Goal: Information Seeking & Learning: Find specific fact

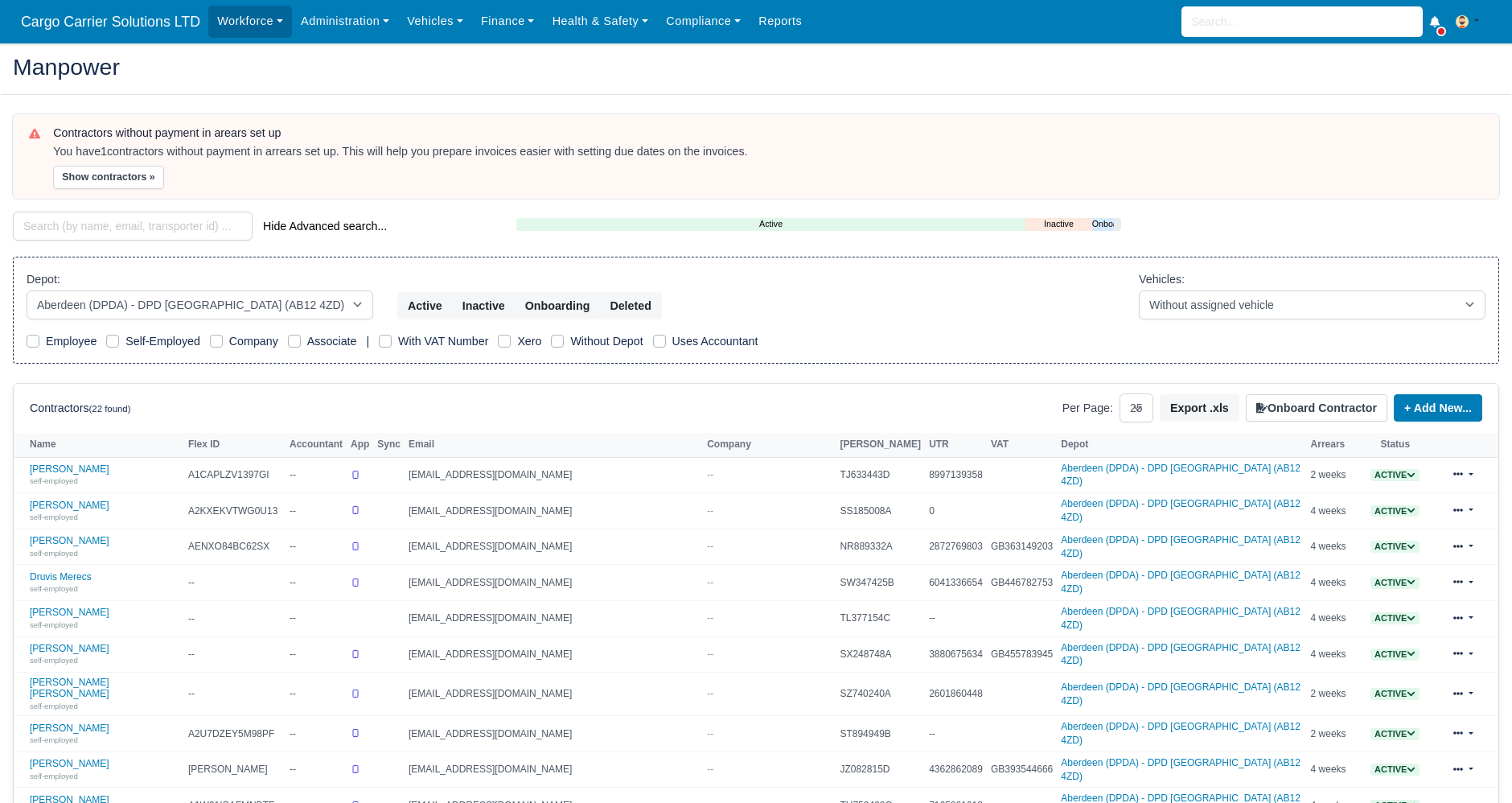
select select "5"
select select "25"
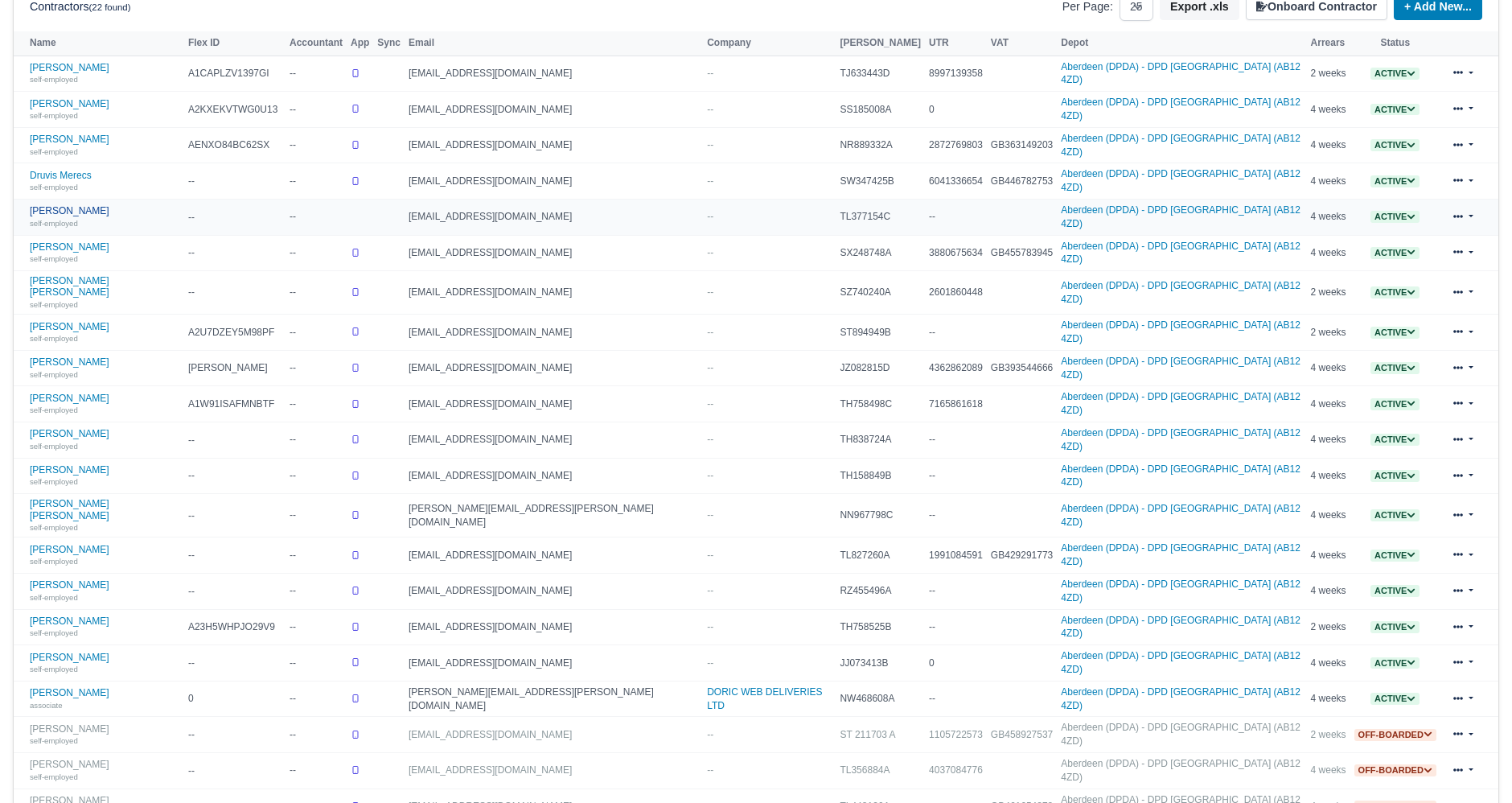
scroll to position [410, 0]
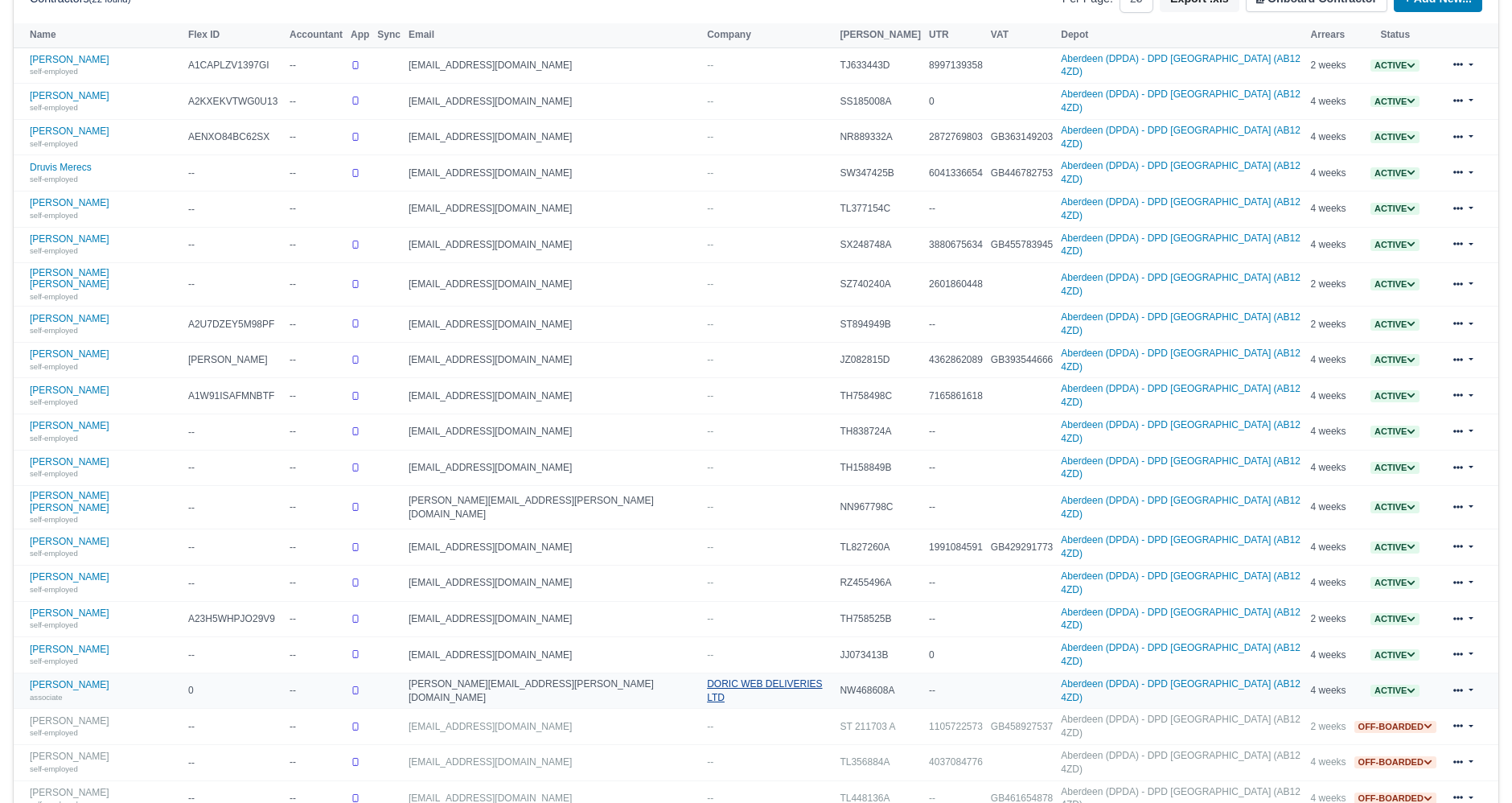
click at [707, 678] on link "DORIC WEB DELIVERIES LTD" at bounding box center [764, 690] width 115 height 25
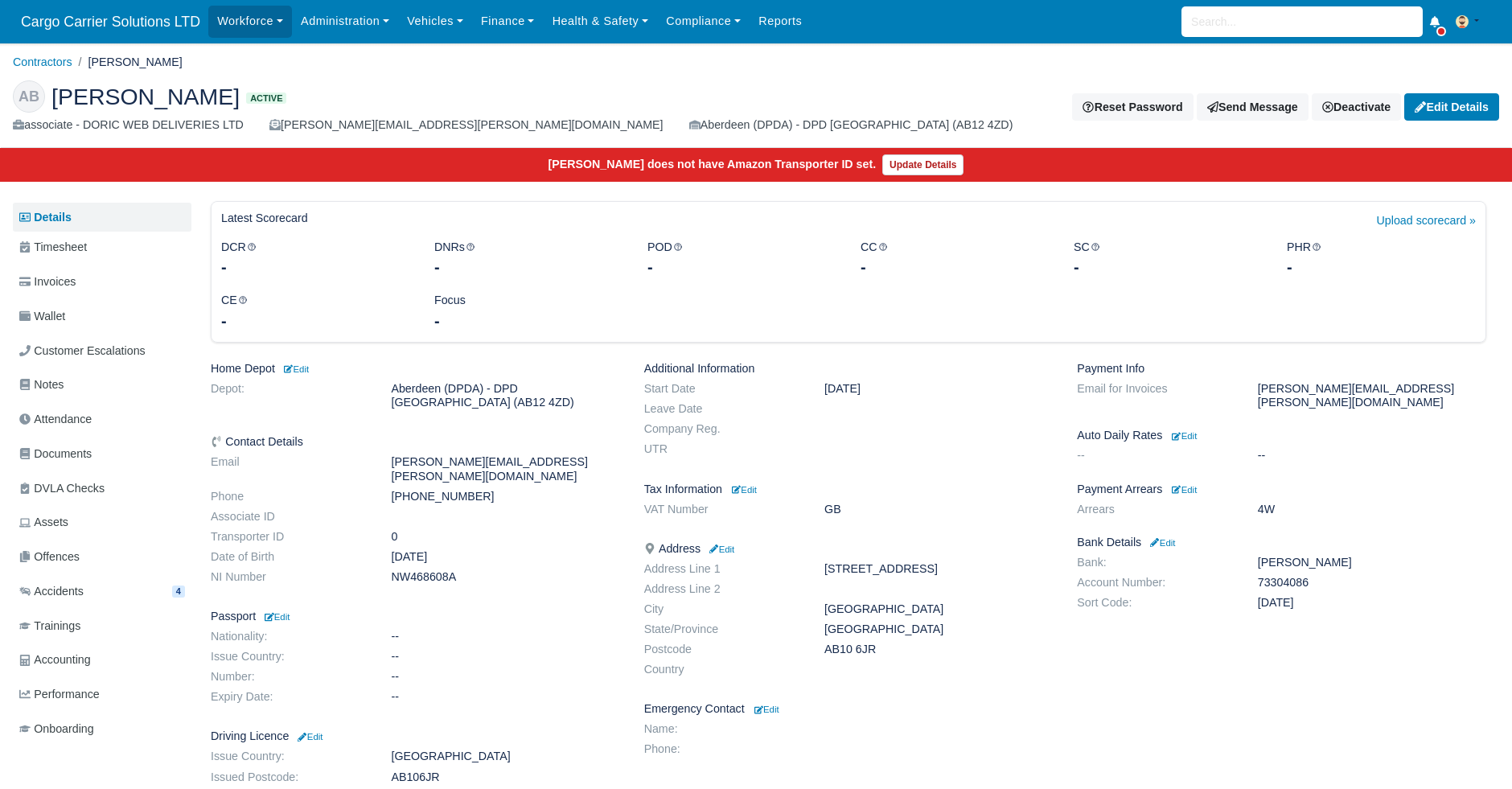
click at [82, 123] on div "associate - DORIC WEB DELIVERIES LTD" at bounding box center [128, 125] width 231 height 18
click at [121, 125] on div "associate - DORIC WEB DELIVERIES LTD" at bounding box center [128, 125] width 231 height 18
click at [151, 127] on div "associate - DORIC WEB DELIVERIES LTD" at bounding box center [128, 125] width 231 height 18
click at [79, 632] on span "Trainings" at bounding box center [50, 626] width 61 height 18
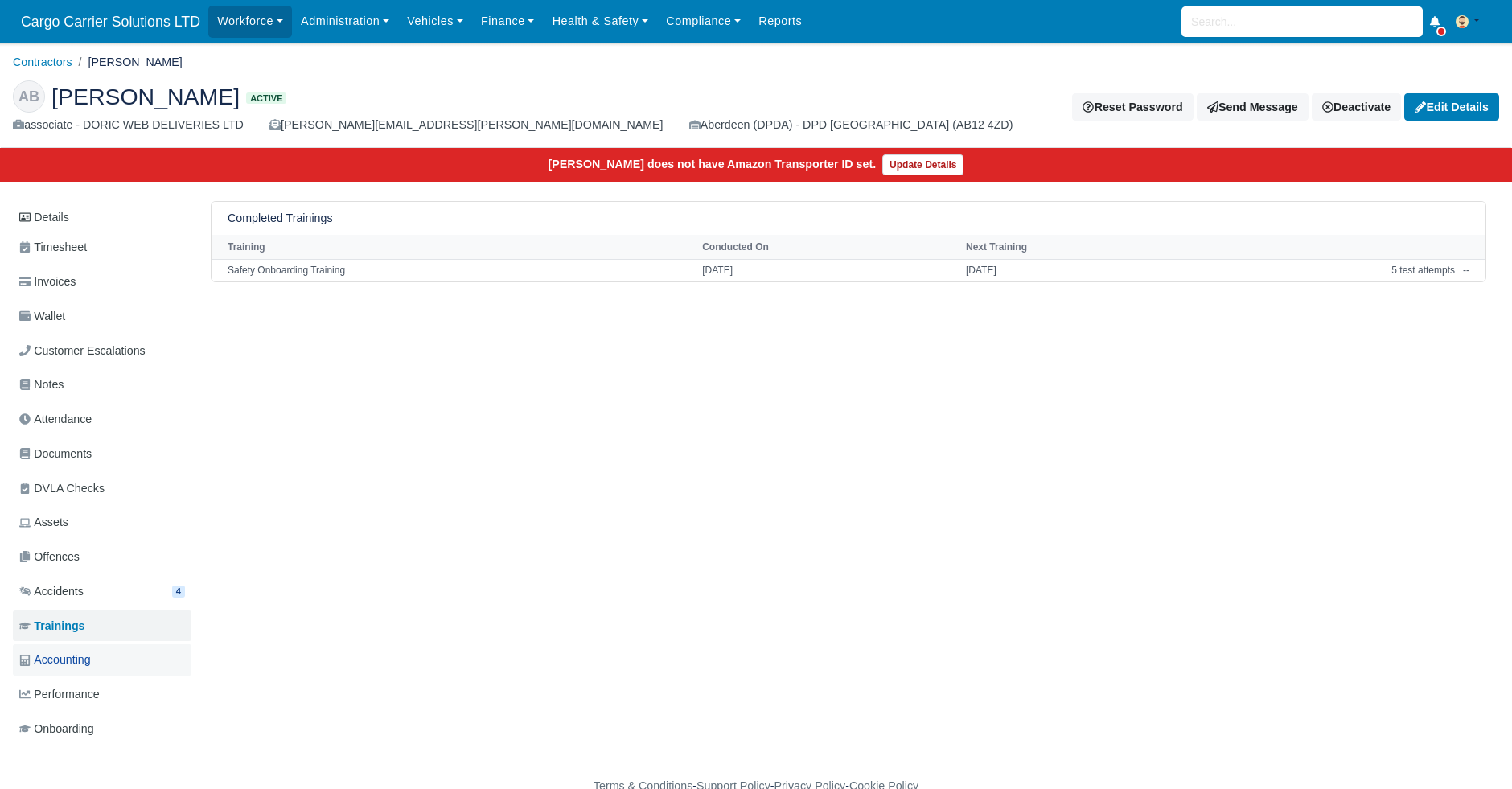
drag, startPoint x: 0, startPoint y: 0, endPoint x: 72, endPoint y: 658, distance: 661.9
click at [72, 658] on span "Accounting" at bounding box center [55, 660] width 71 height 18
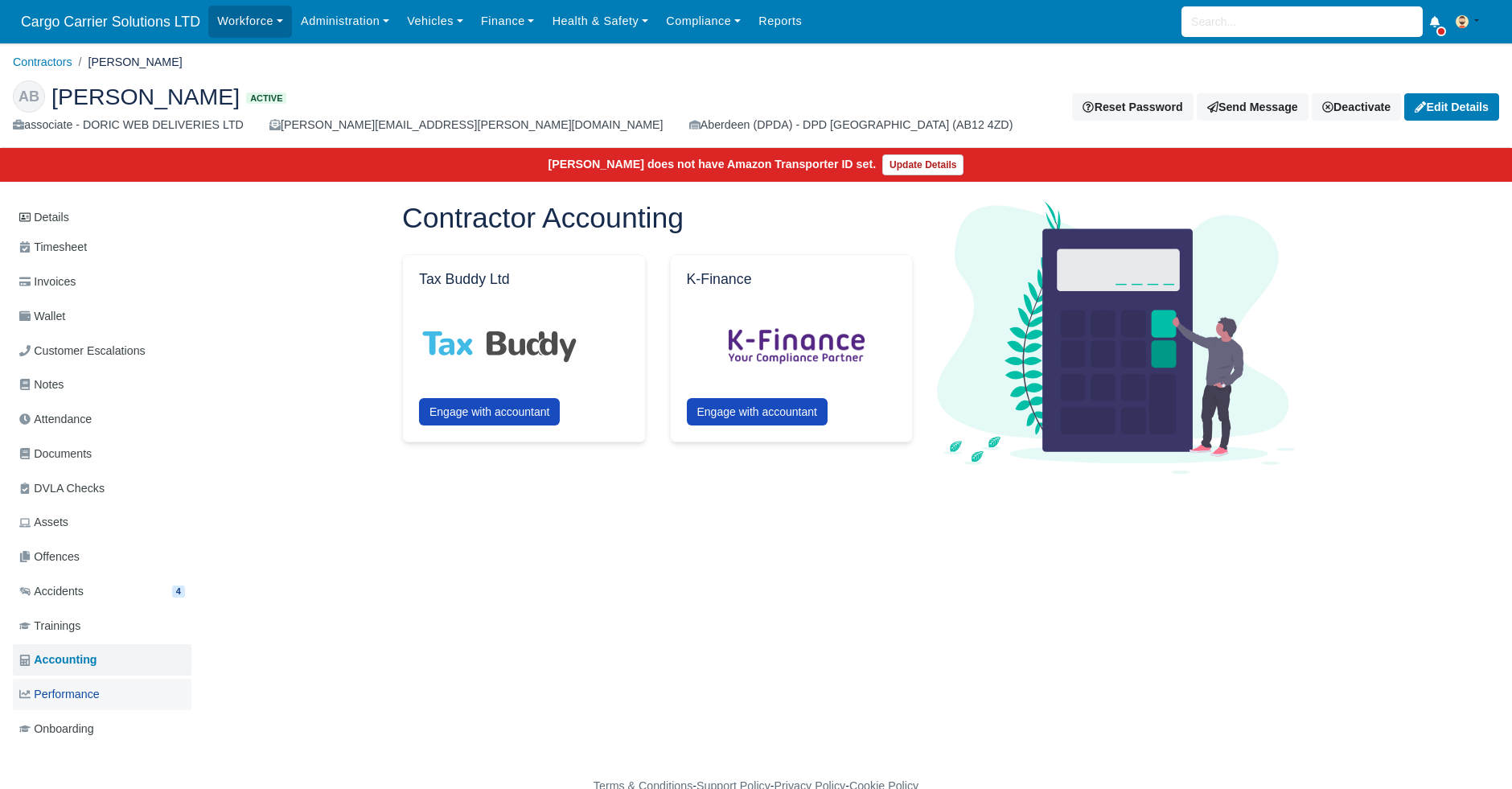
click at [67, 679] on link "Performance" at bounding box center [103, 695] width 179 height 31
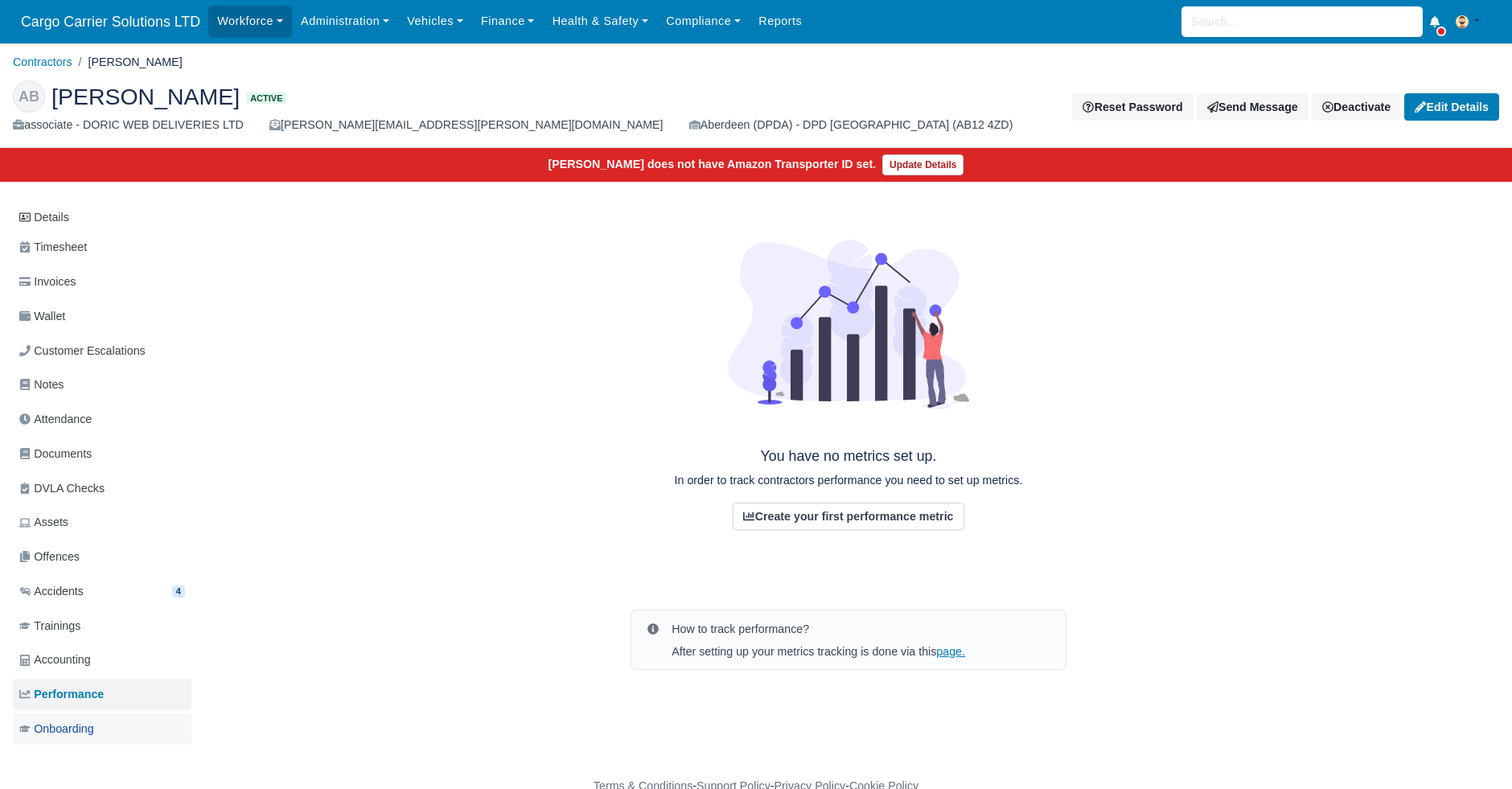
click at [60, 722] on span "Onboarding" at bounding box center [56, 729] width 74 height 18
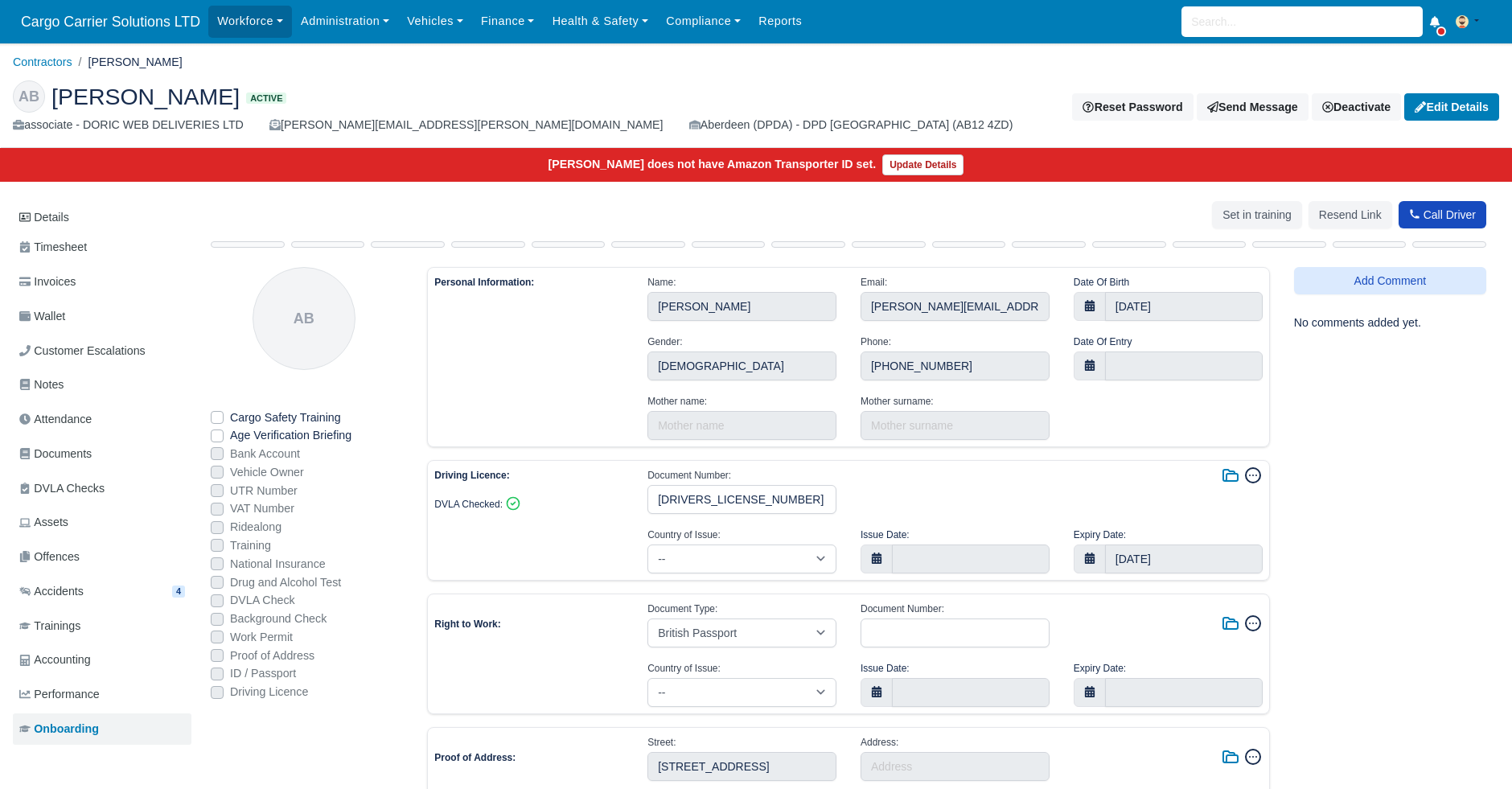
select select "United Kingdom"
select select "british-passport"
click at [60, 216] on link "Details" at bounding box center [103, 218] width 179 height 30
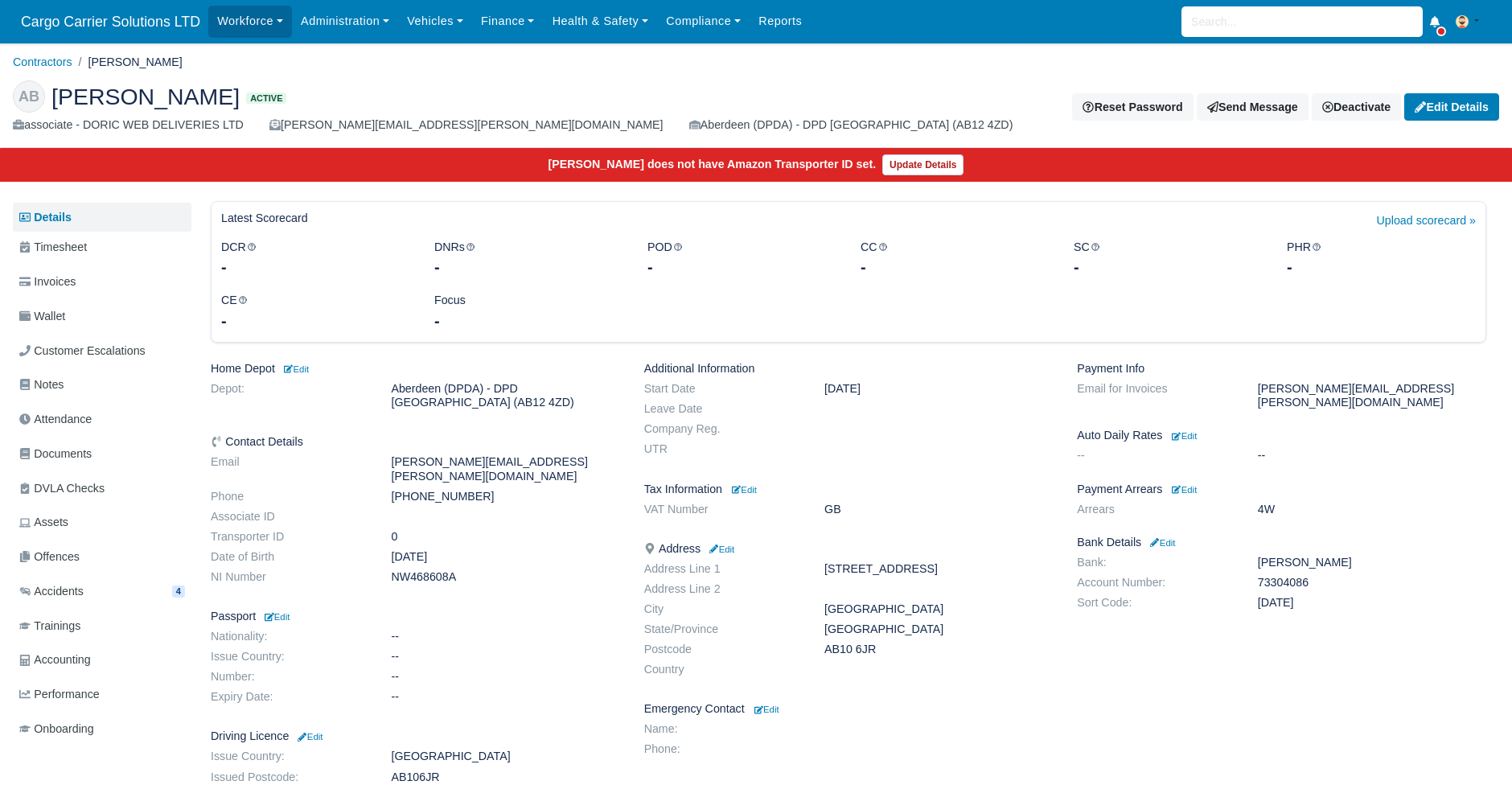
click at [145, 122] on div "associate - DORIC WEB DELIVERIES LTD" at bounding box center [128, 125] width 231 height 18
click at [241, 12] on link "Workforce" at bounding box center [250, 22] width 84 height 31
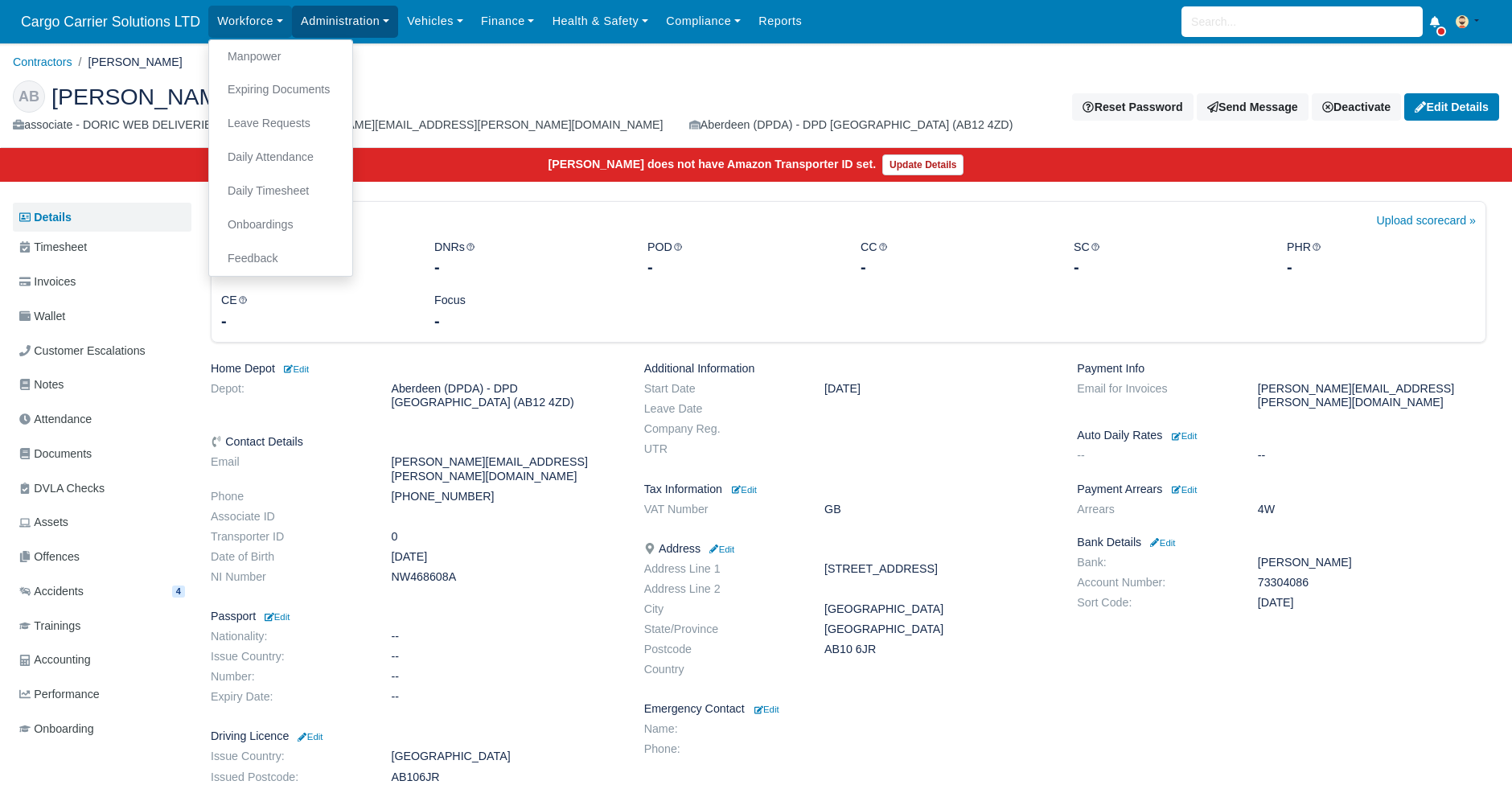
click at [351, 24] on link "Administration" at bounding box center [345, 22] width 106 height 31
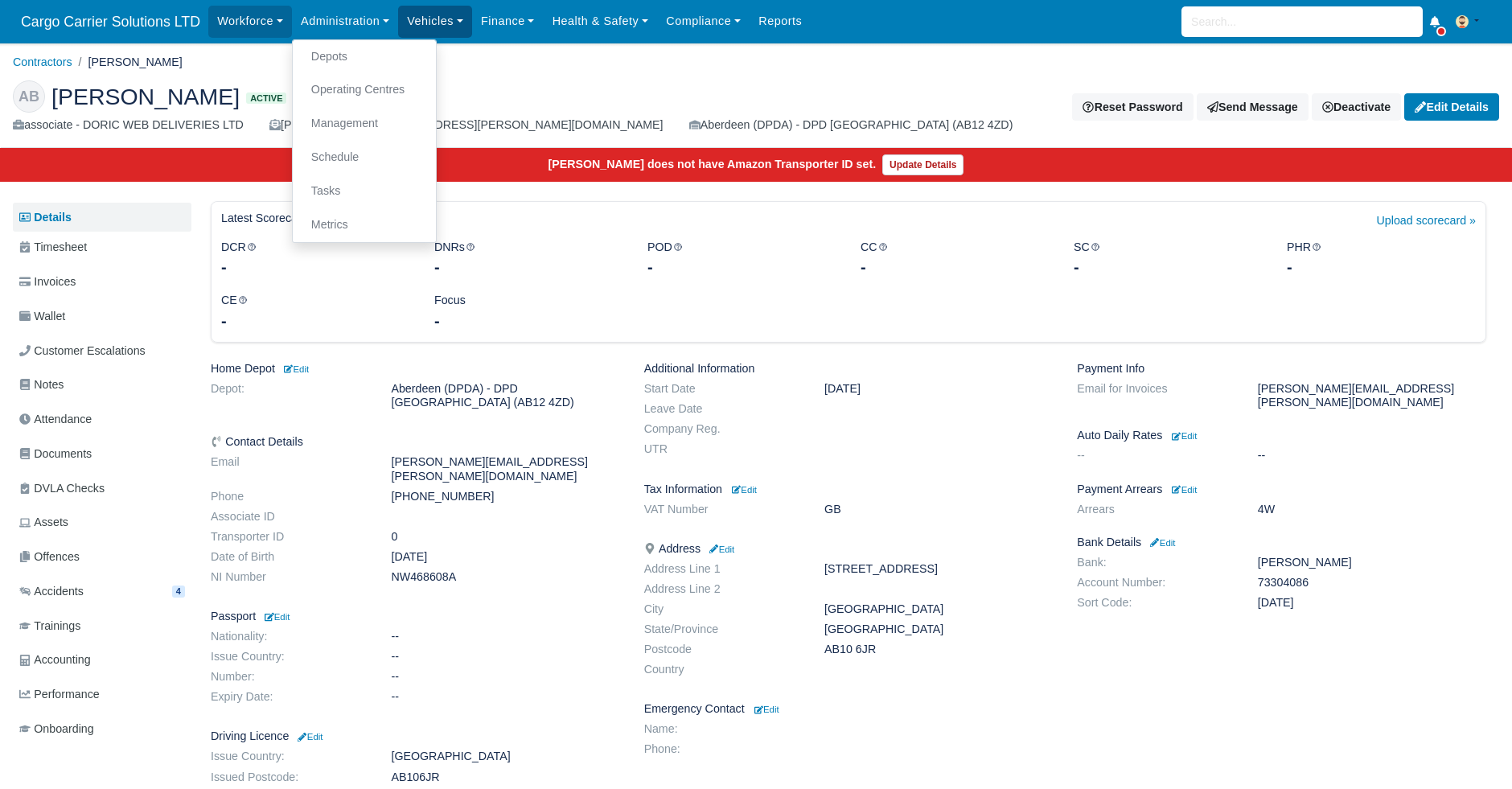
click at [408, 29] on link "Vehicles" at bounding box center [434, 22] width 74 height 31
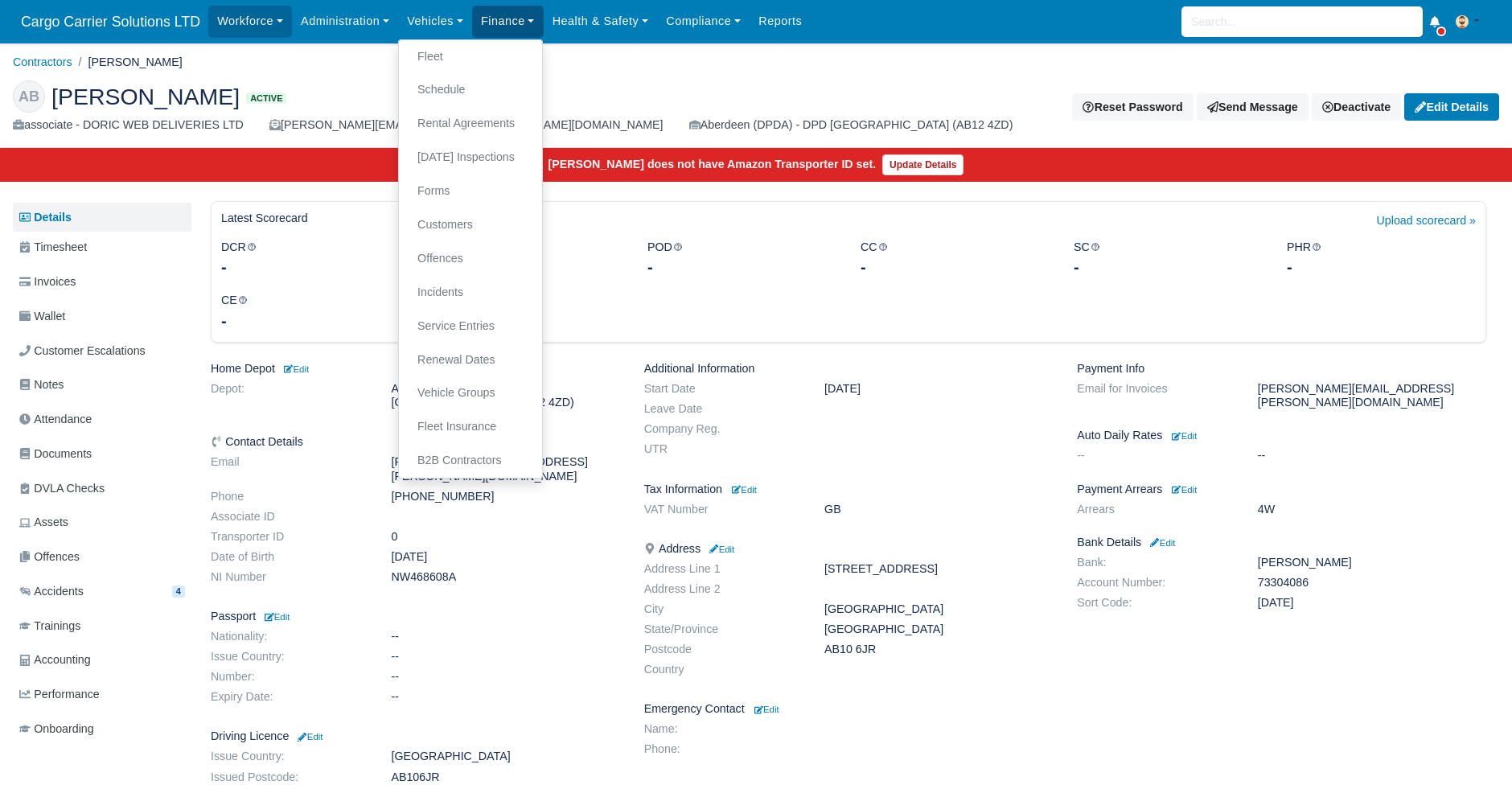
click at [497, 16] on link "Finance" at bounding box center [507, 22] width 71 height 31
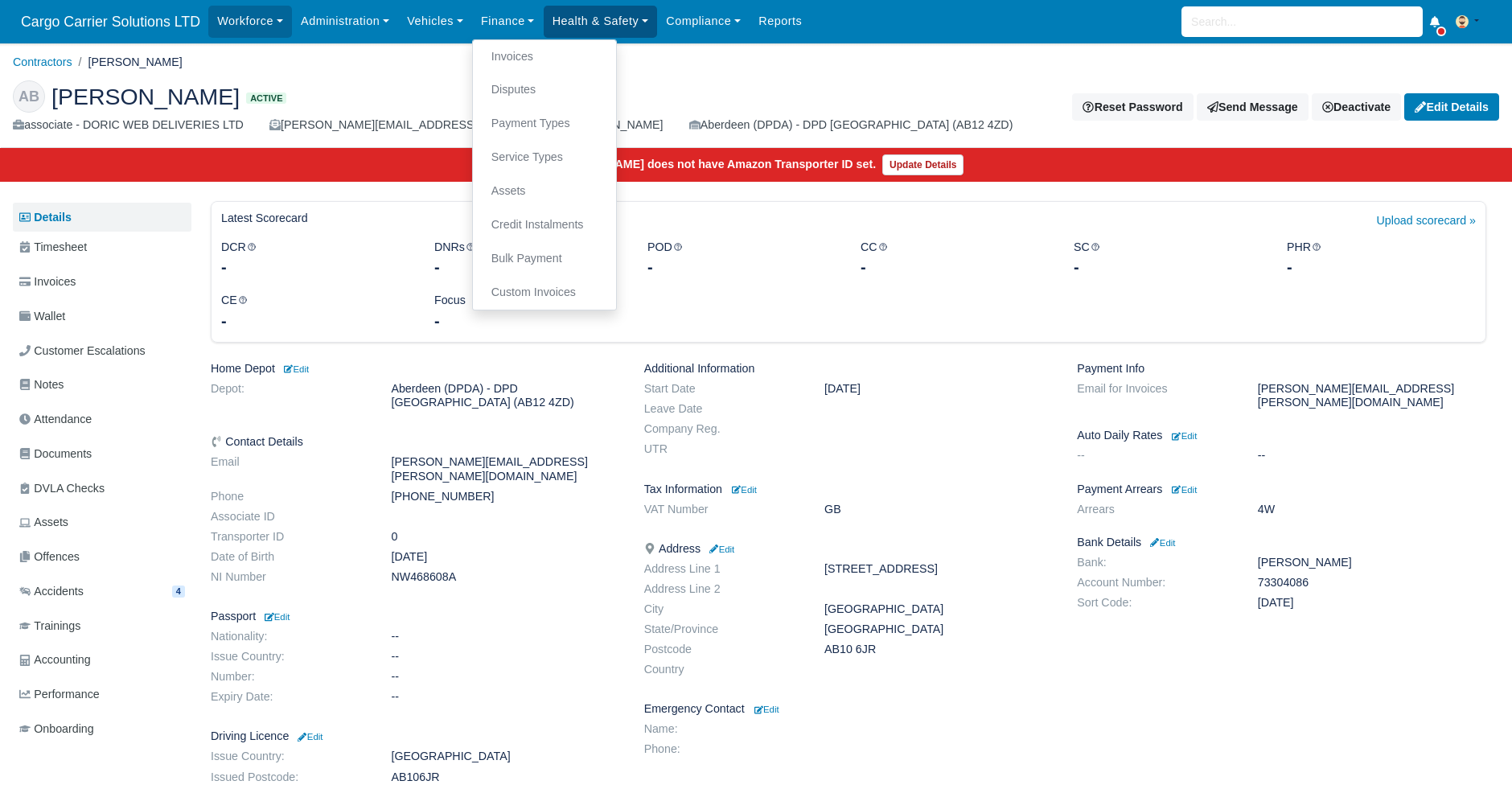
click at [583, 12] on link "Health & Safety" at bounding box center [601, 22] width 114 height 31
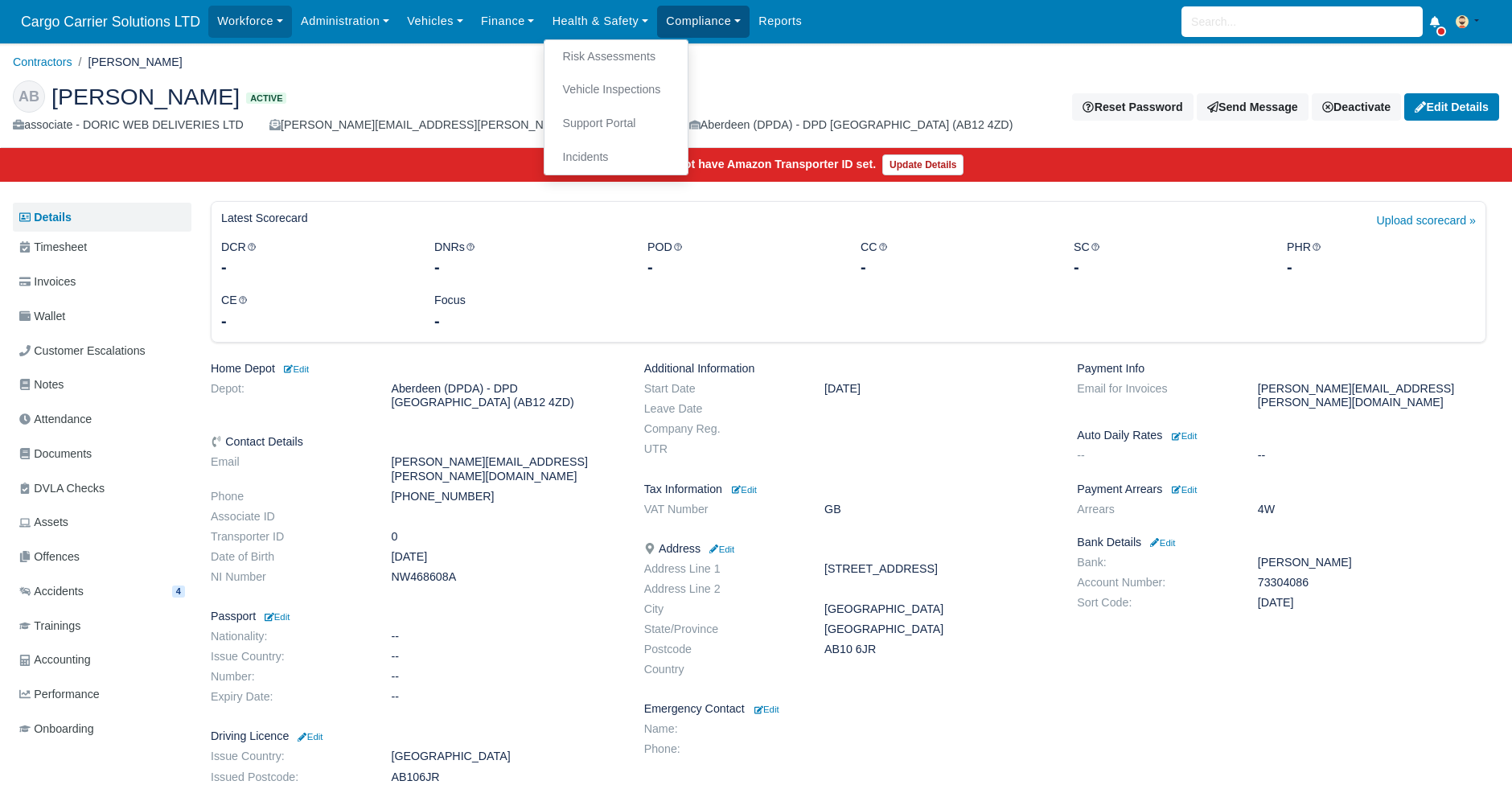
click at [702, 6] on link "Compliance" at bounding box center [703, 22] width 93 height 31
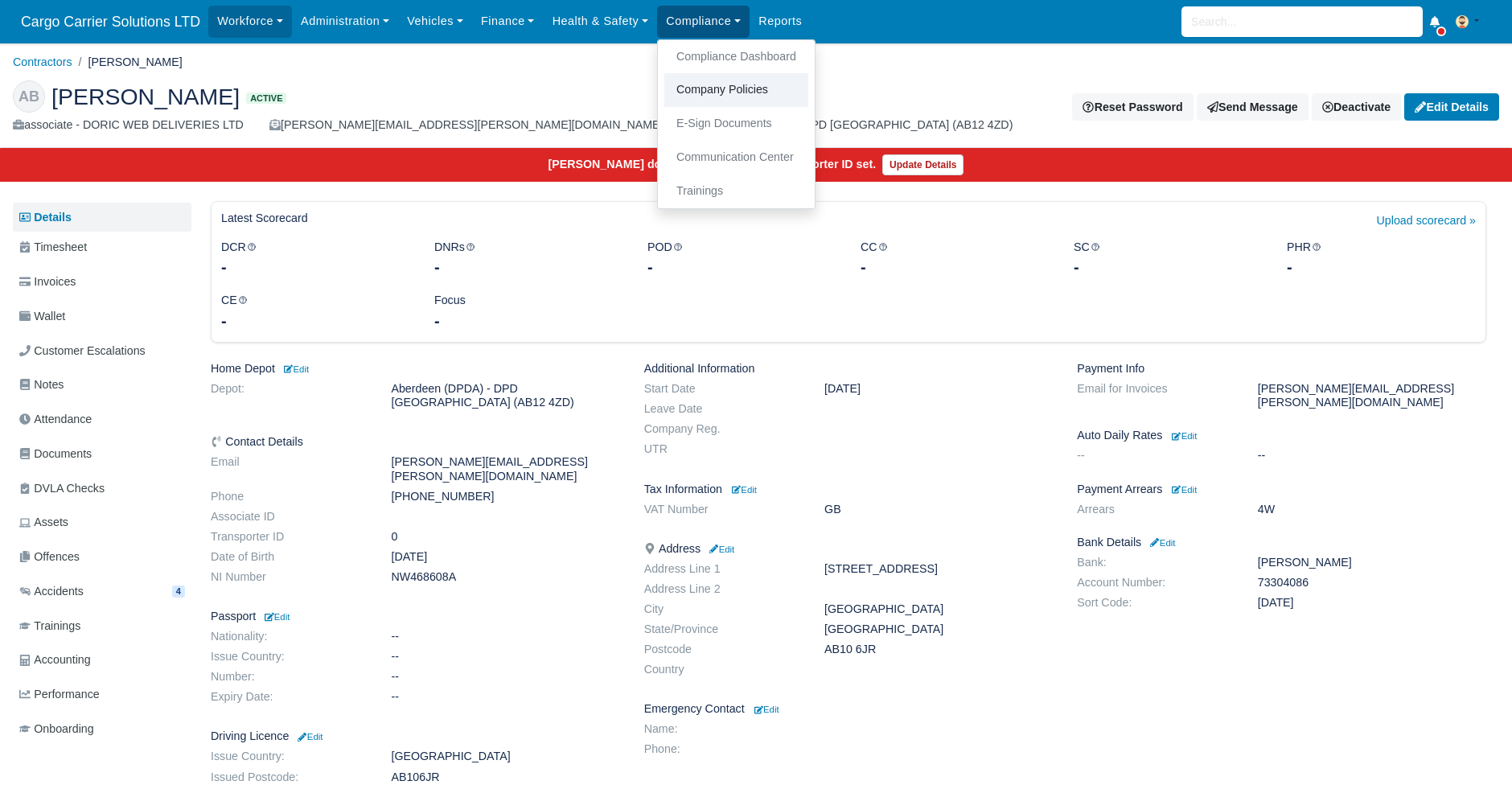
click at [734, 84] on link "Company Policies" at bounding box center [737, 89] width 144 height 34
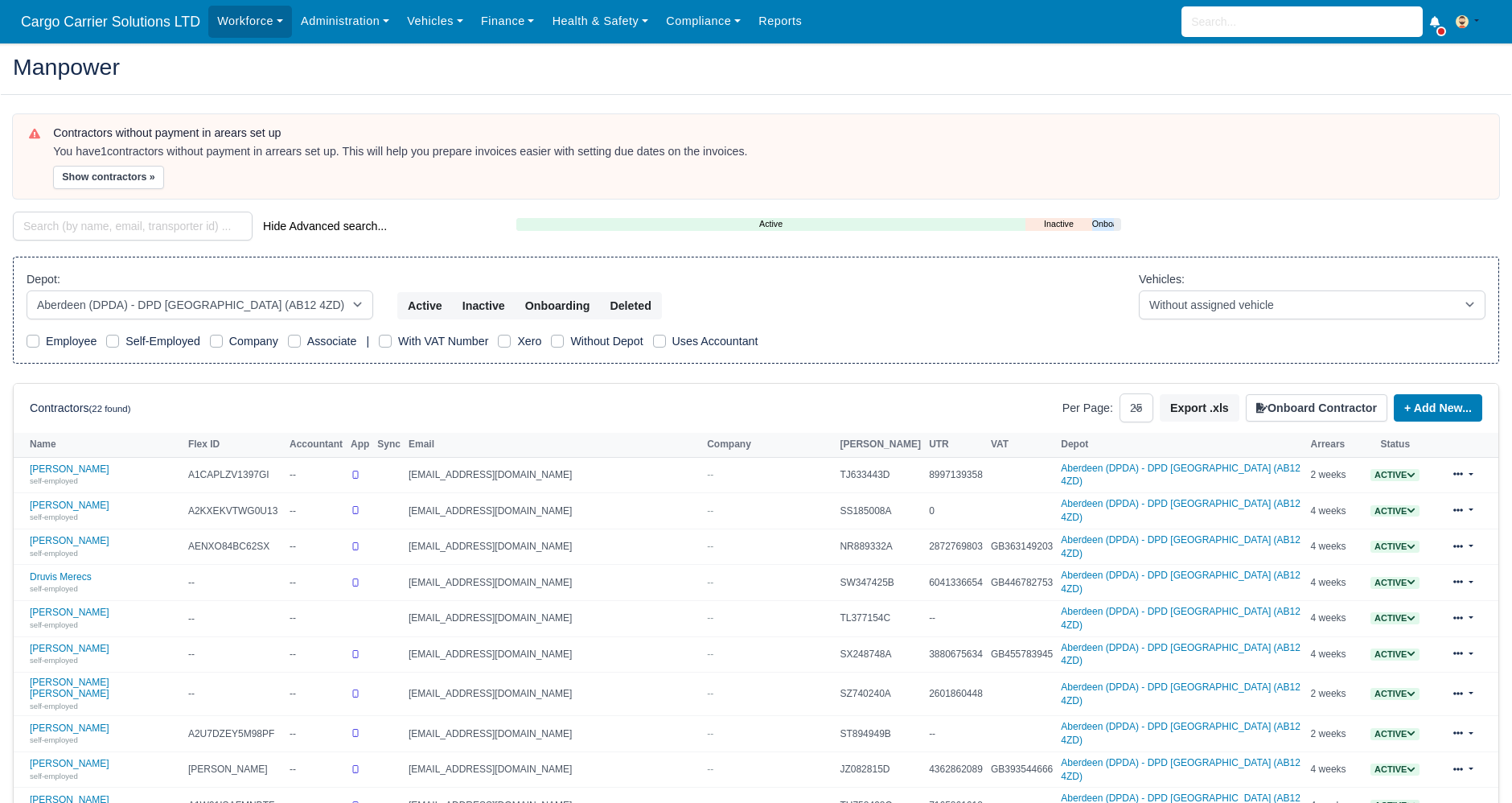
select select "5"
select select "25"
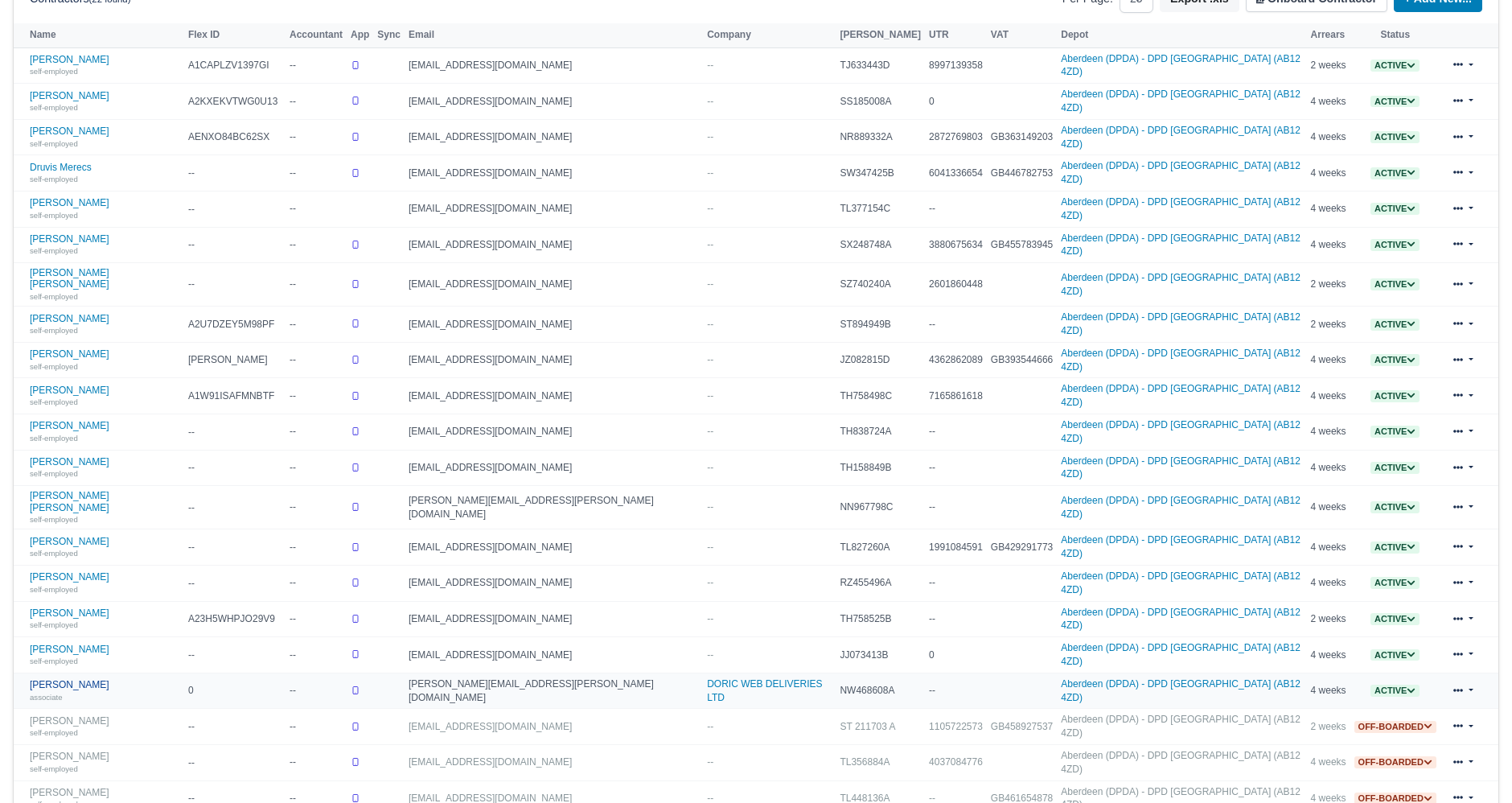
click at [48, 679] on link "[PERSON_NAME] associate" at bounding box center [105, 690] width 151 height 23
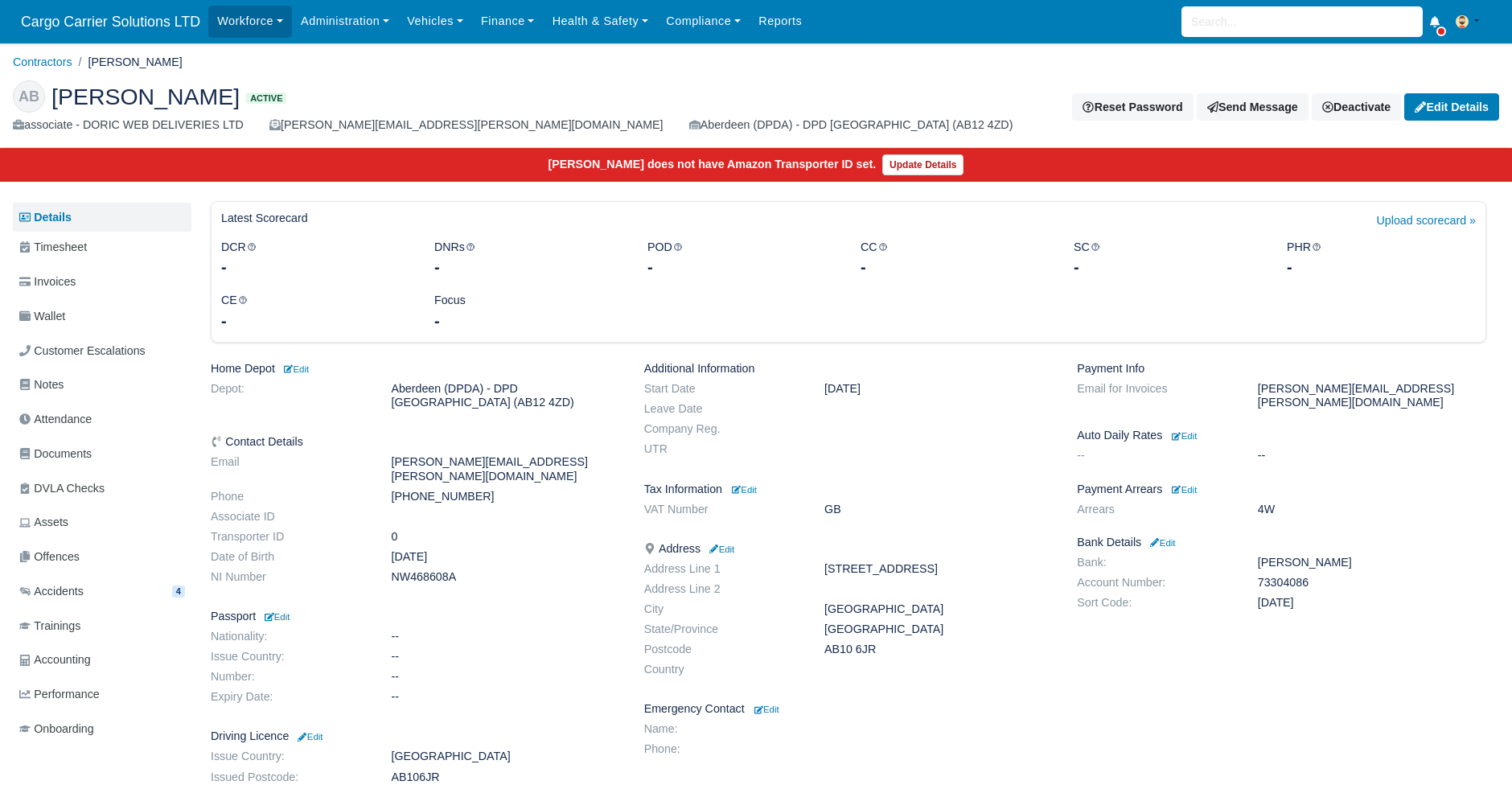
click at [146, 123] on div "associate - DORIC WEB DELIVERIES LTD" at bounding box center [128, 125] width 231 height 18
click at [502, 24] on link "Finance" at bounding box center [507, 22] width 71 height 31
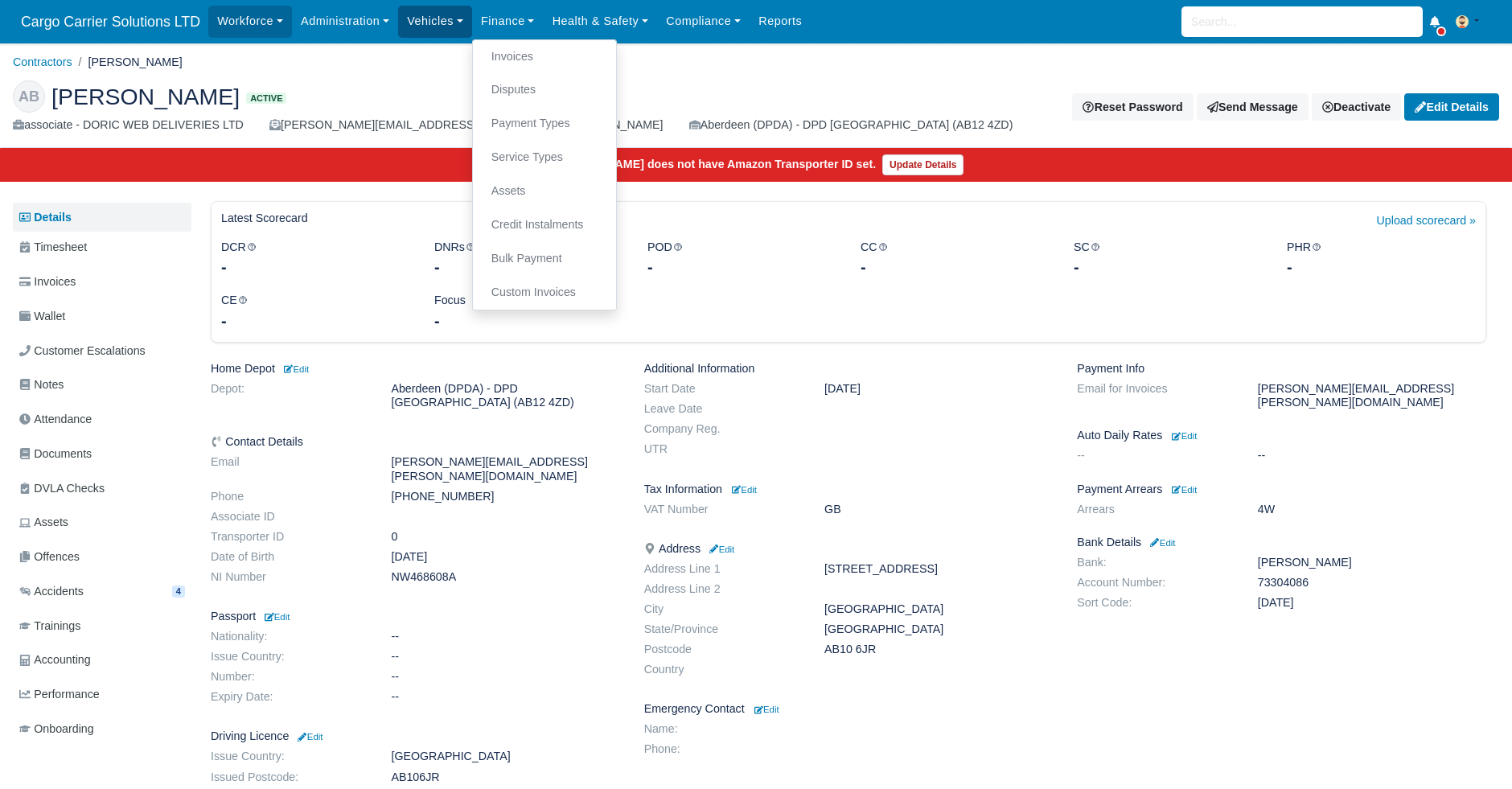
click at [455, 21] on link "Vehicles" at bounding box center [434, 22] width 74 height 31
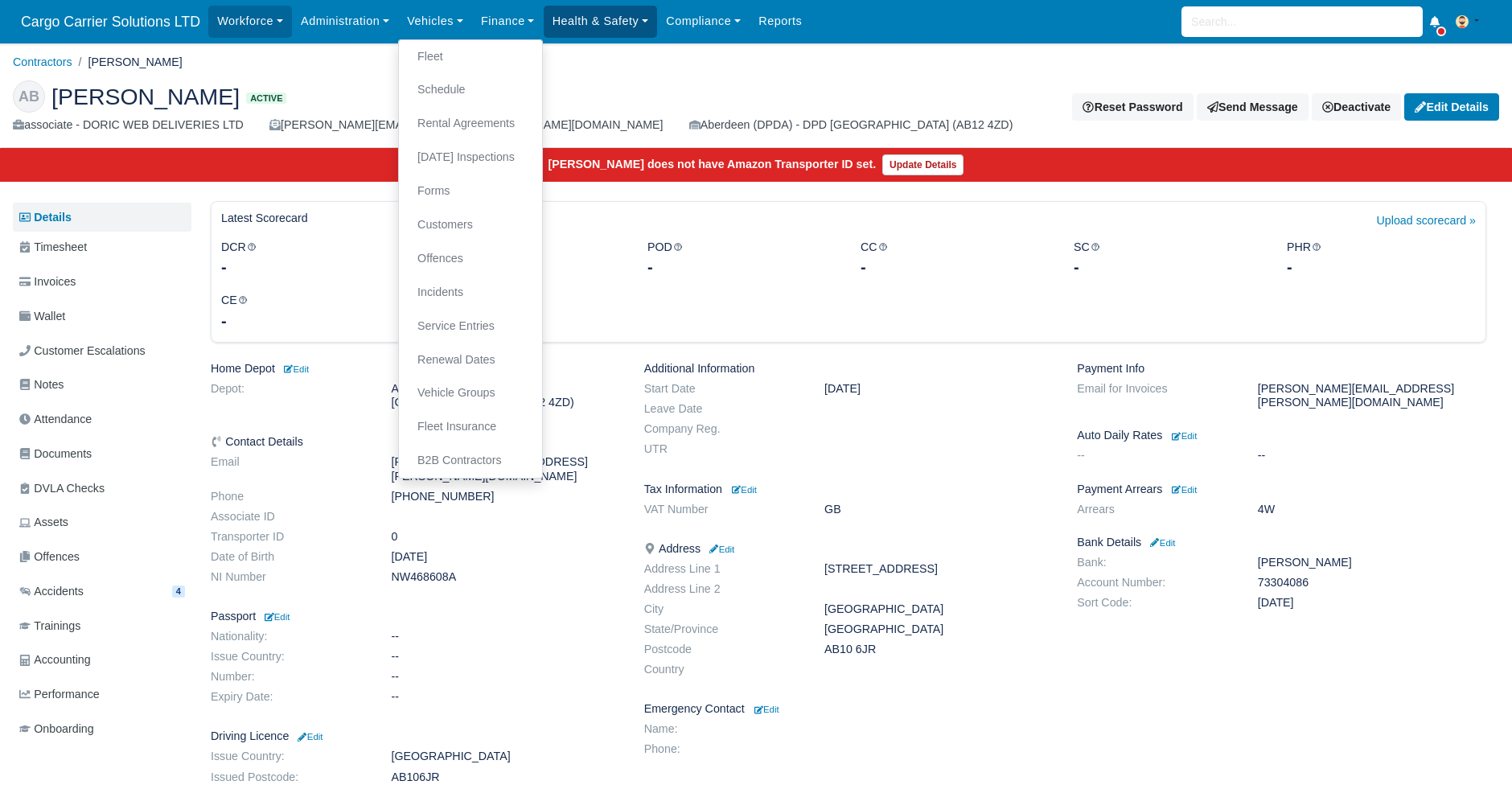
click at [544, 9] on link "Health & Safety" at bounding box center [601, 22] width 114 height 31
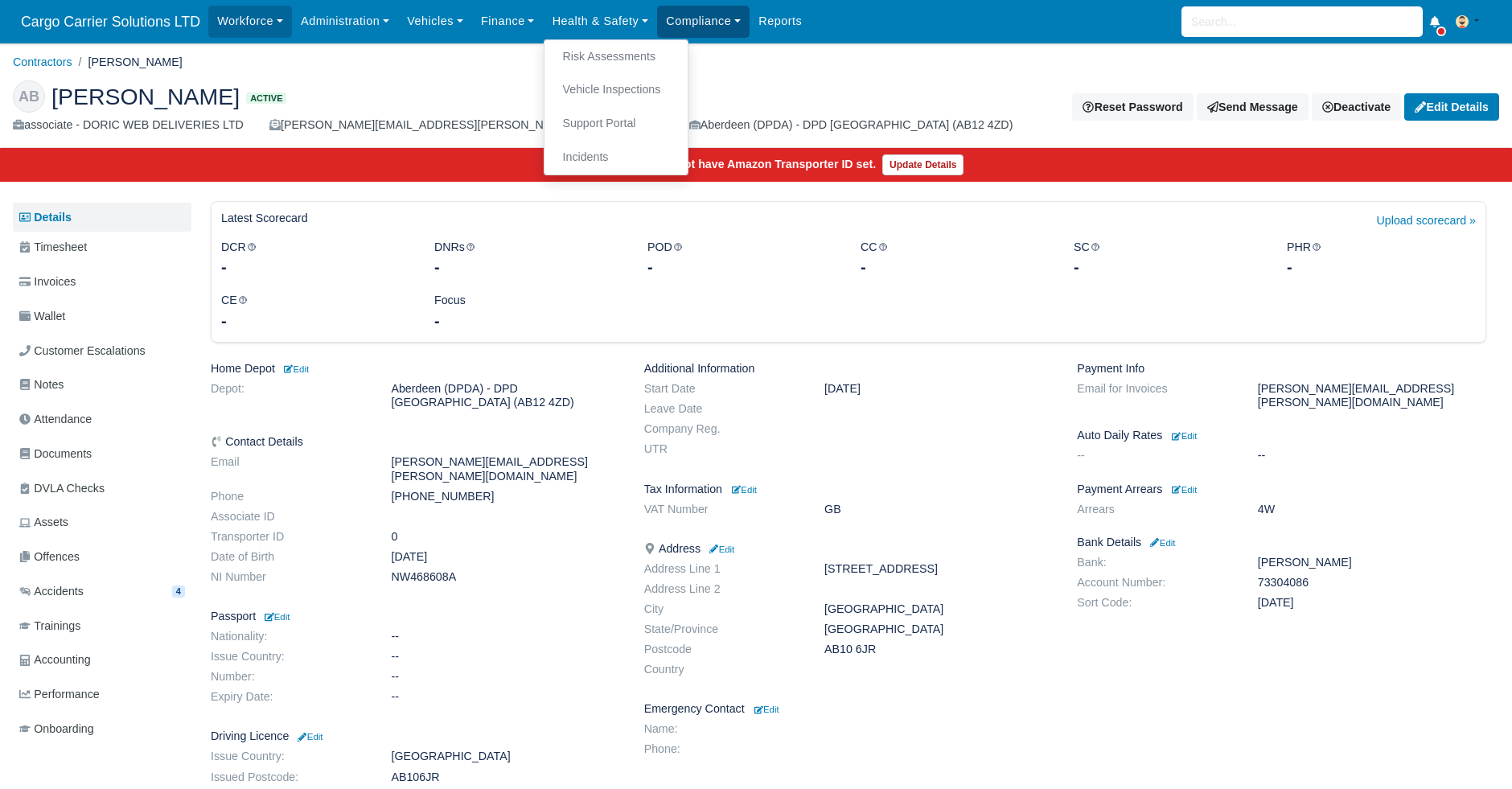
click at [679, 17] on link "Compliance" at bounding box center [703, 22] width 93 height 31
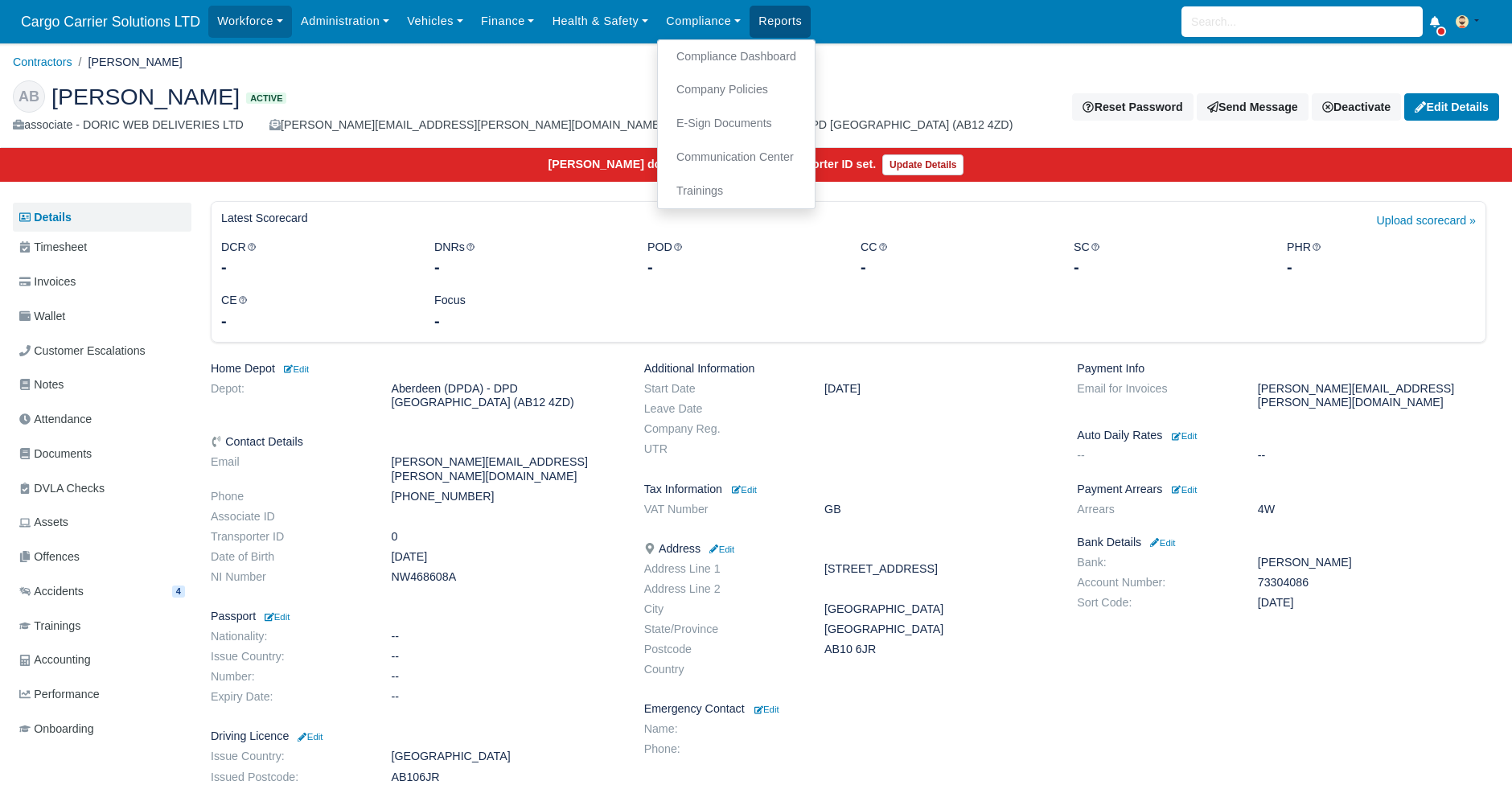
click at [754, 25] on link "Reports" at bounding box center [780, 22] width 61 height 31
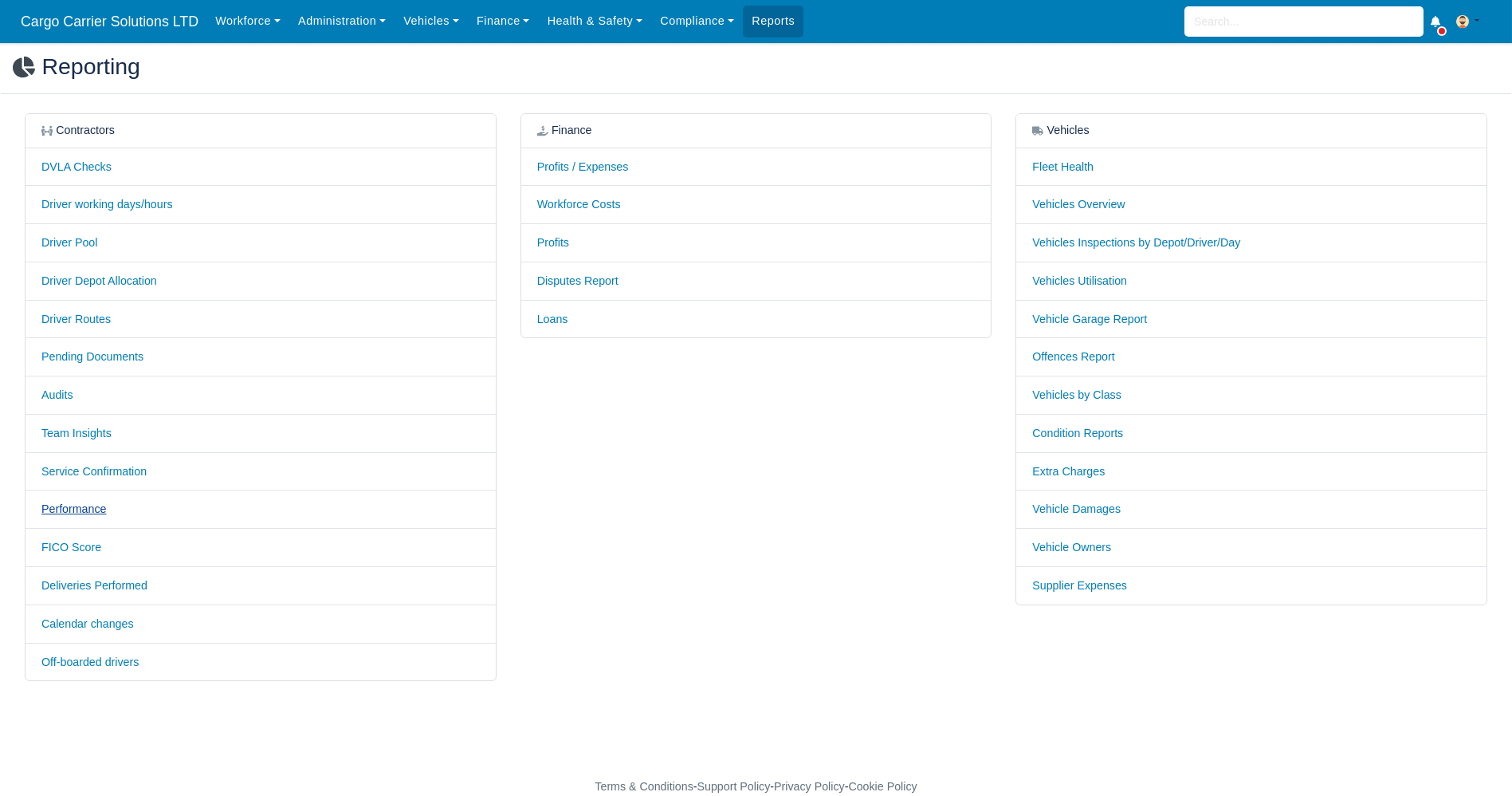
click at [83, 509] on link "Performance" at bounding box center [75, 509] width 66 height 13
click at [99, 155] on td "DVLA Checks" at bounding box center [260, 167] width 470 height 39
click at [89, 164] on link "DVLA Checks" at bounding box center [76, 167] width 70 height 13
click at [80, 212] on td "Driver working days/hours" at bounding box center [260, 204] width 470 height 39
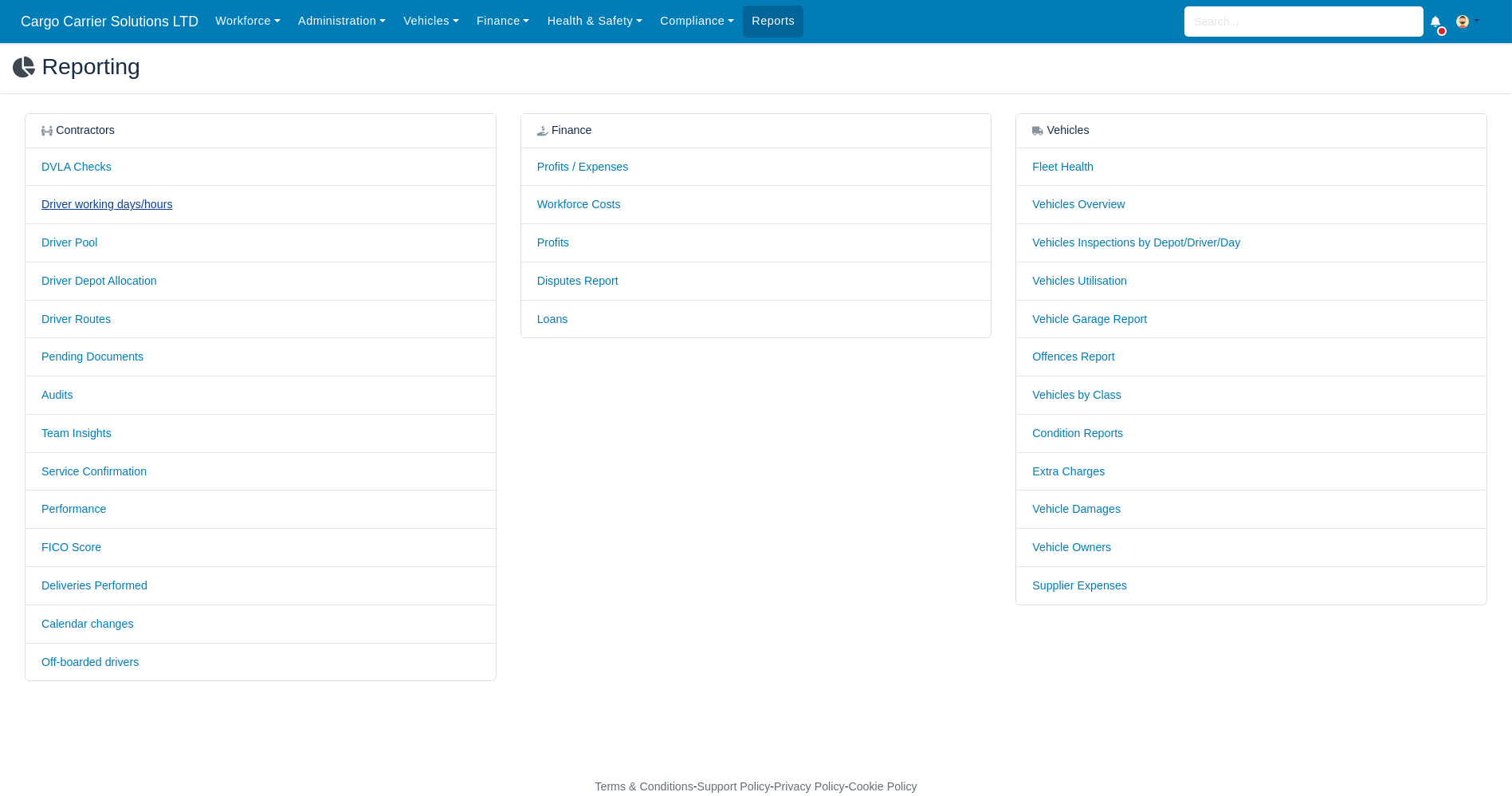
click at [90, 201] on link "Driver working days/hours" at bounding box center [107, 204] width 131 height 13
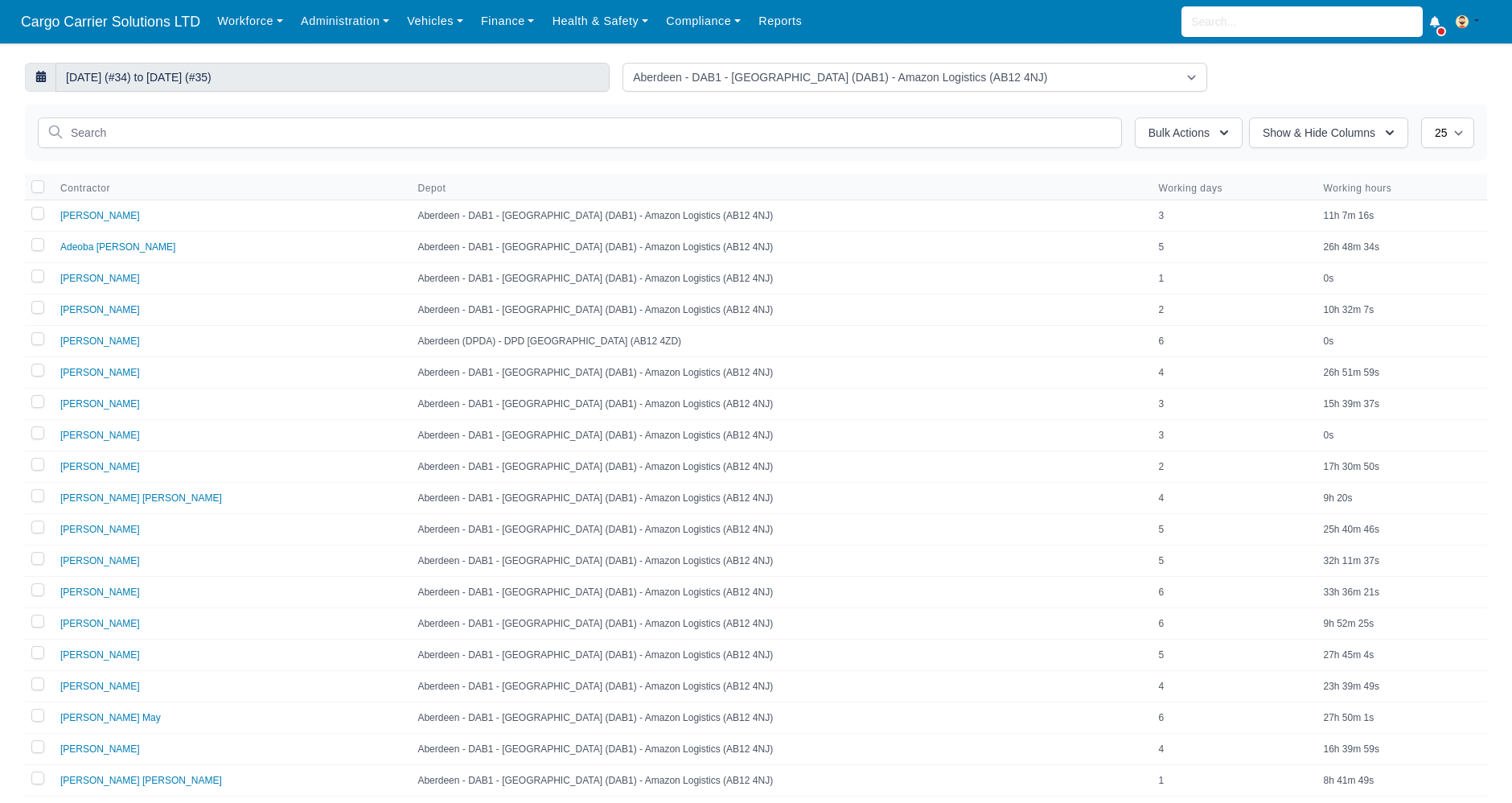
select select "3"
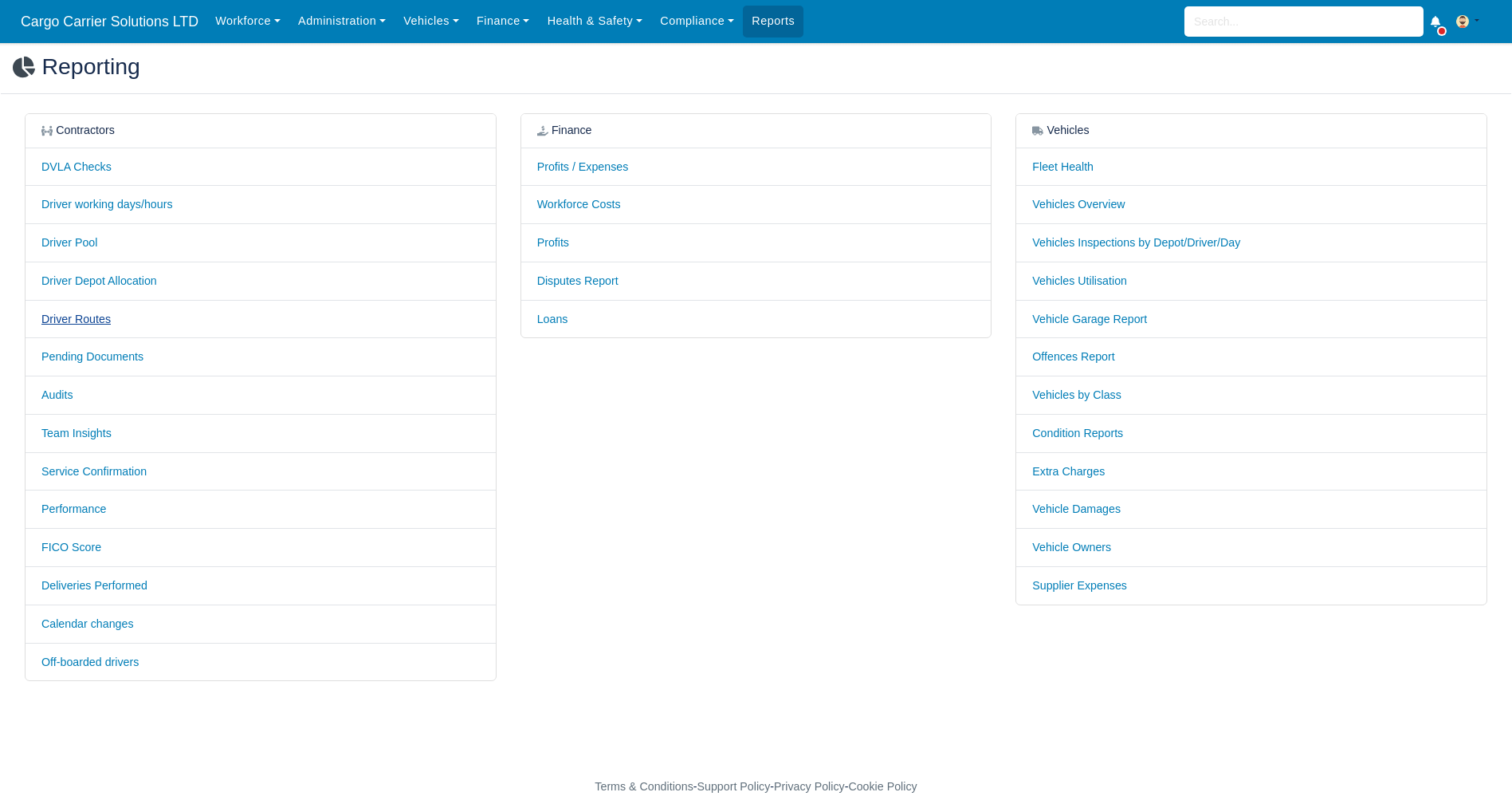
click at [70, 316] on link "Driver Routes" at bounding box center [76, 319] width 70 height 13
click at [687, 12] on link "Compliance" at bounding box center [697, 21] width 92 height 31
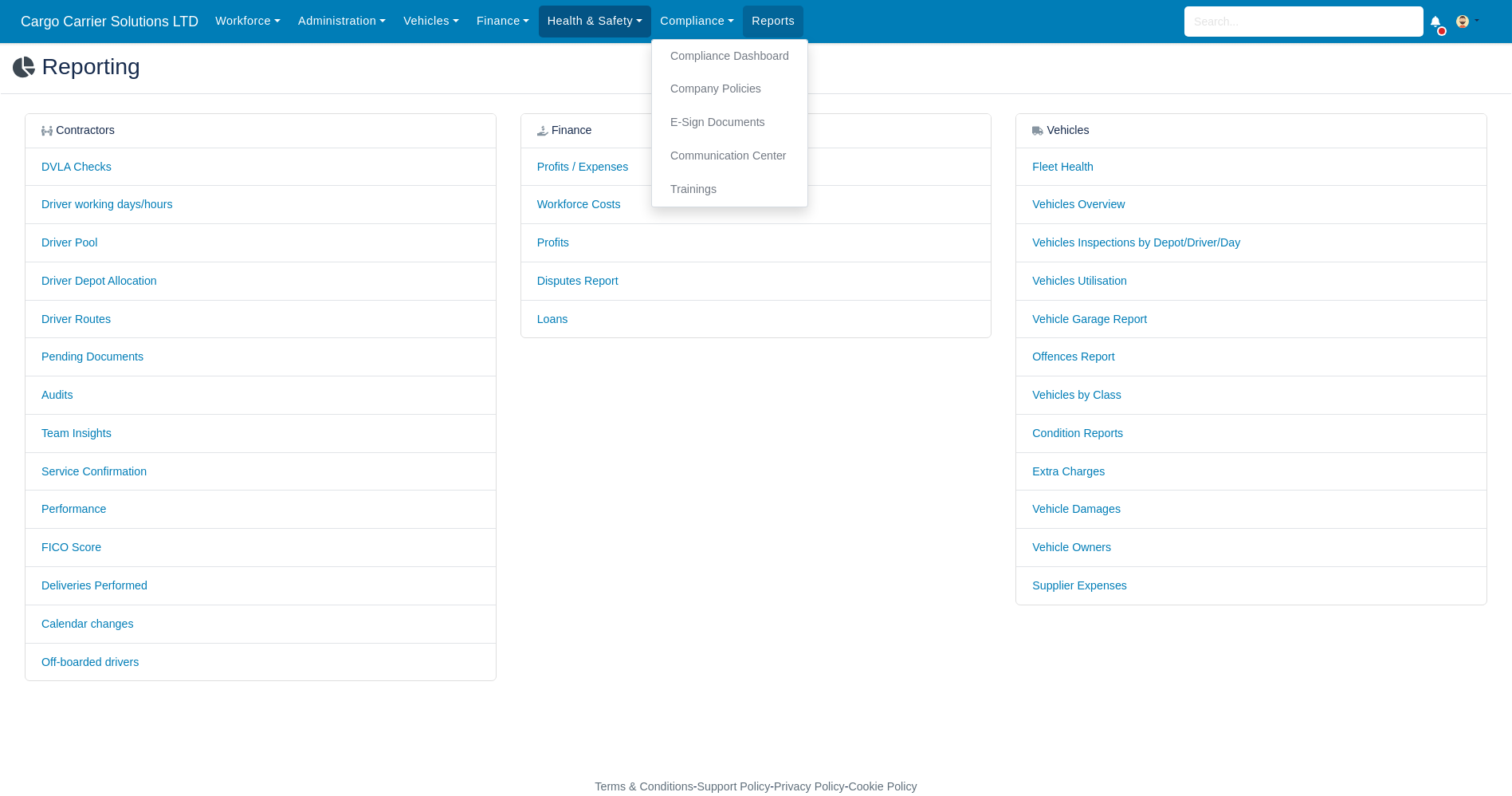
click at [580, 21] on link "Health & Safety" at bounding box center [596, 21] width 113 height 31
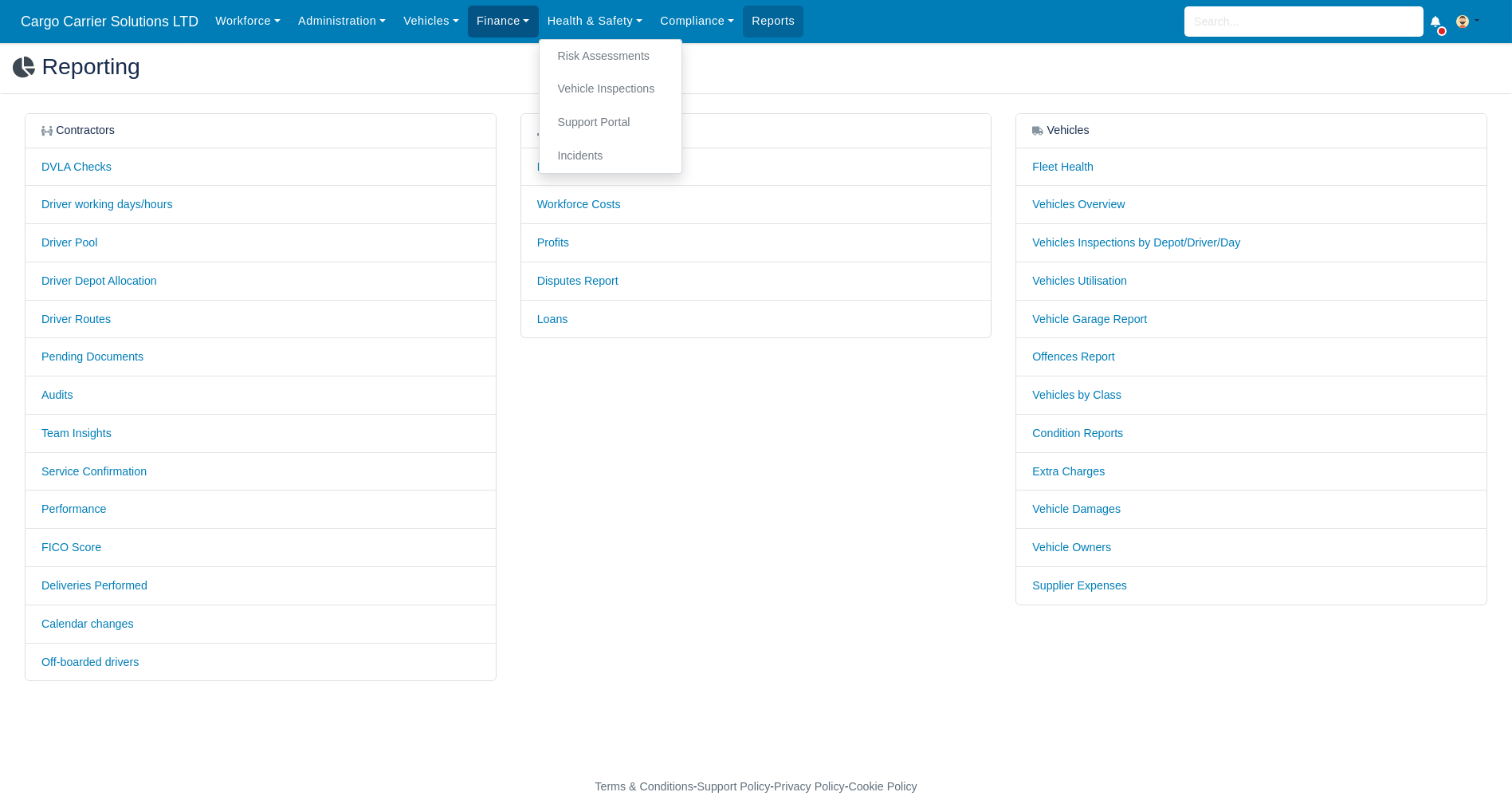
click at [503, 25] on link "Finance" at bounding box center [503, 21] width 71 height 31
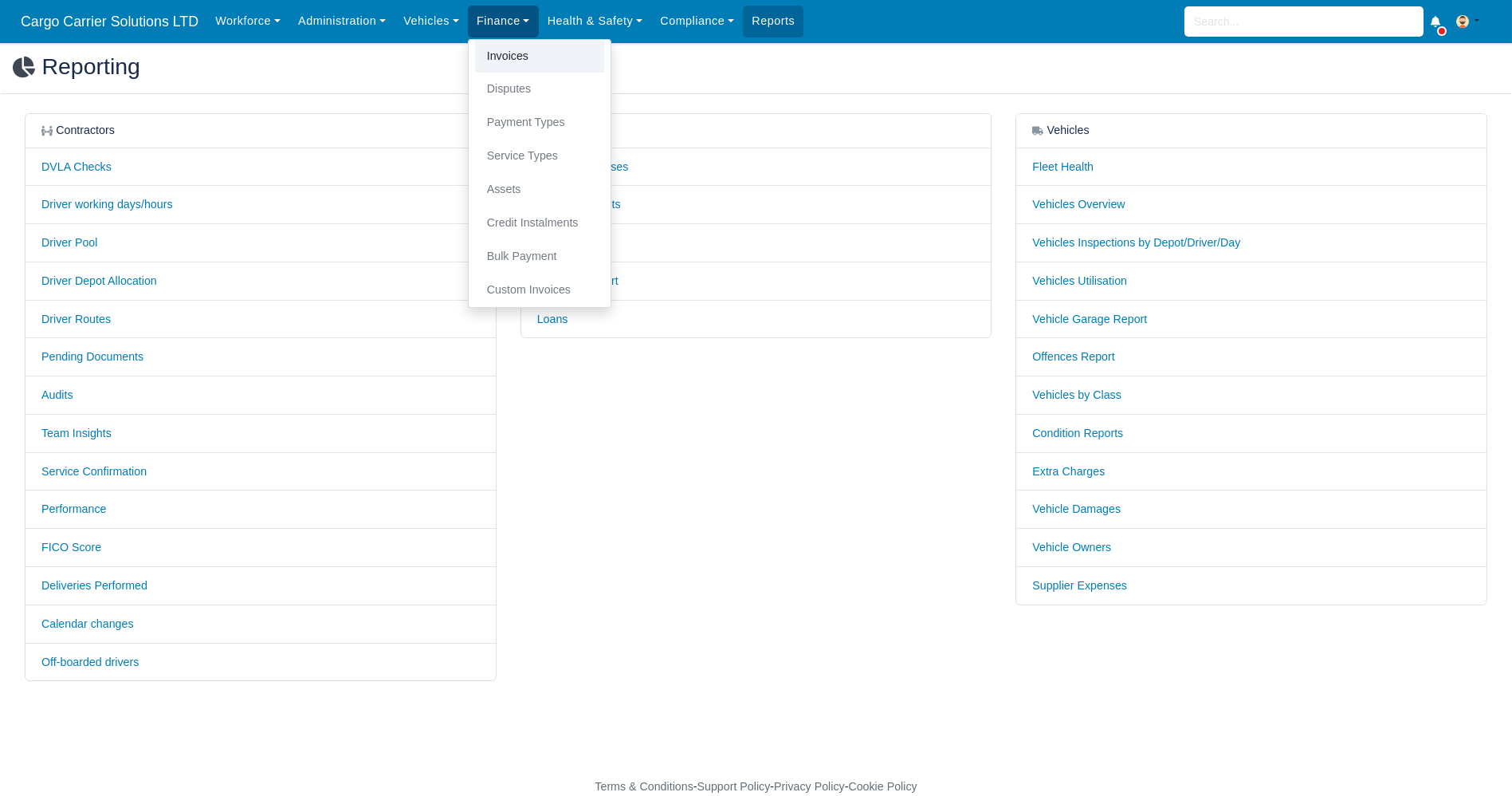
click at [503, 59] on link "Invoices" at bounding box center [539, 57] width 129 height 34
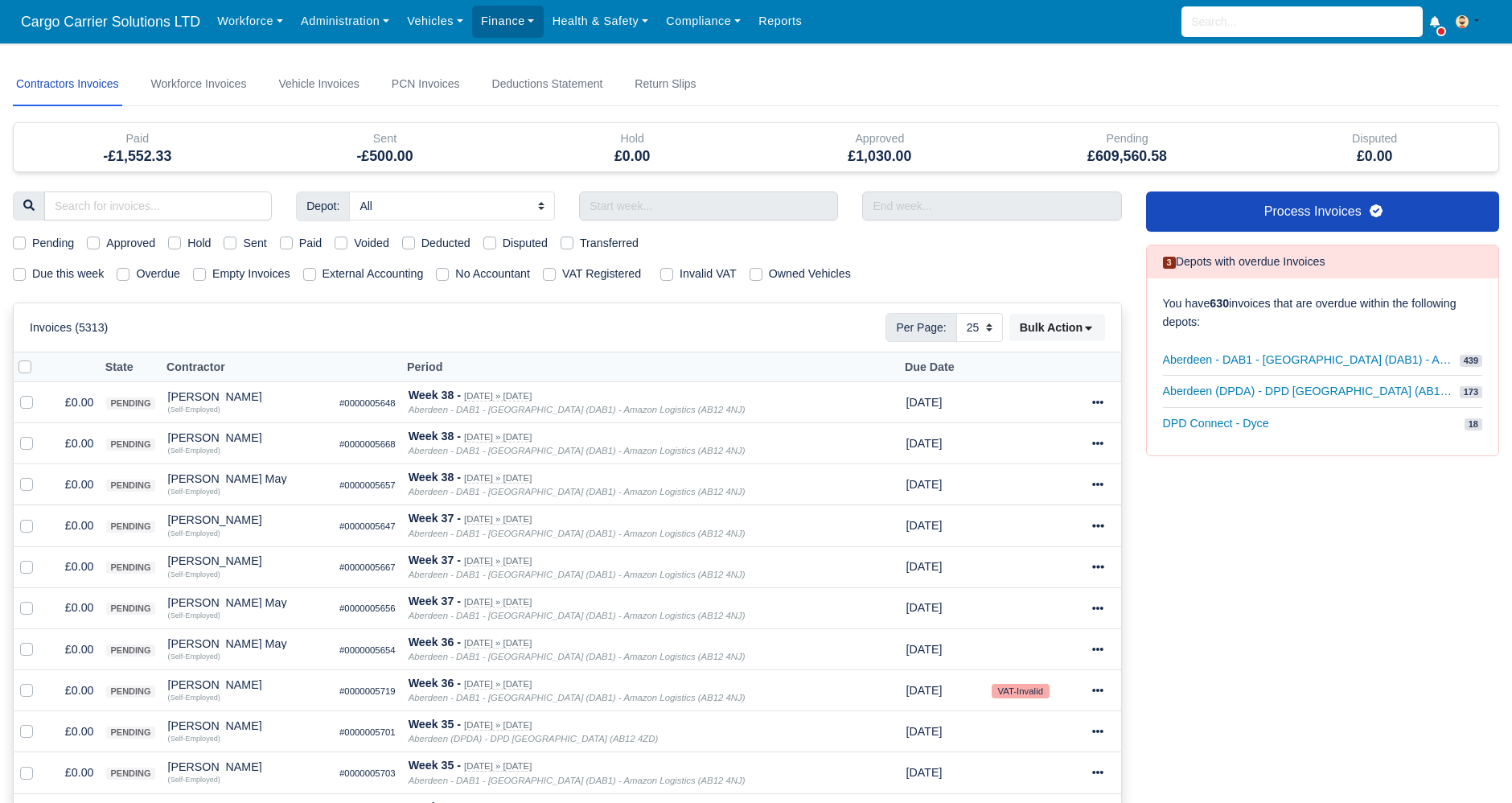
select select "25"
click at [146, 197] on input "search" at bounding box center [157, 205] width 228 height 29
type input "ale"
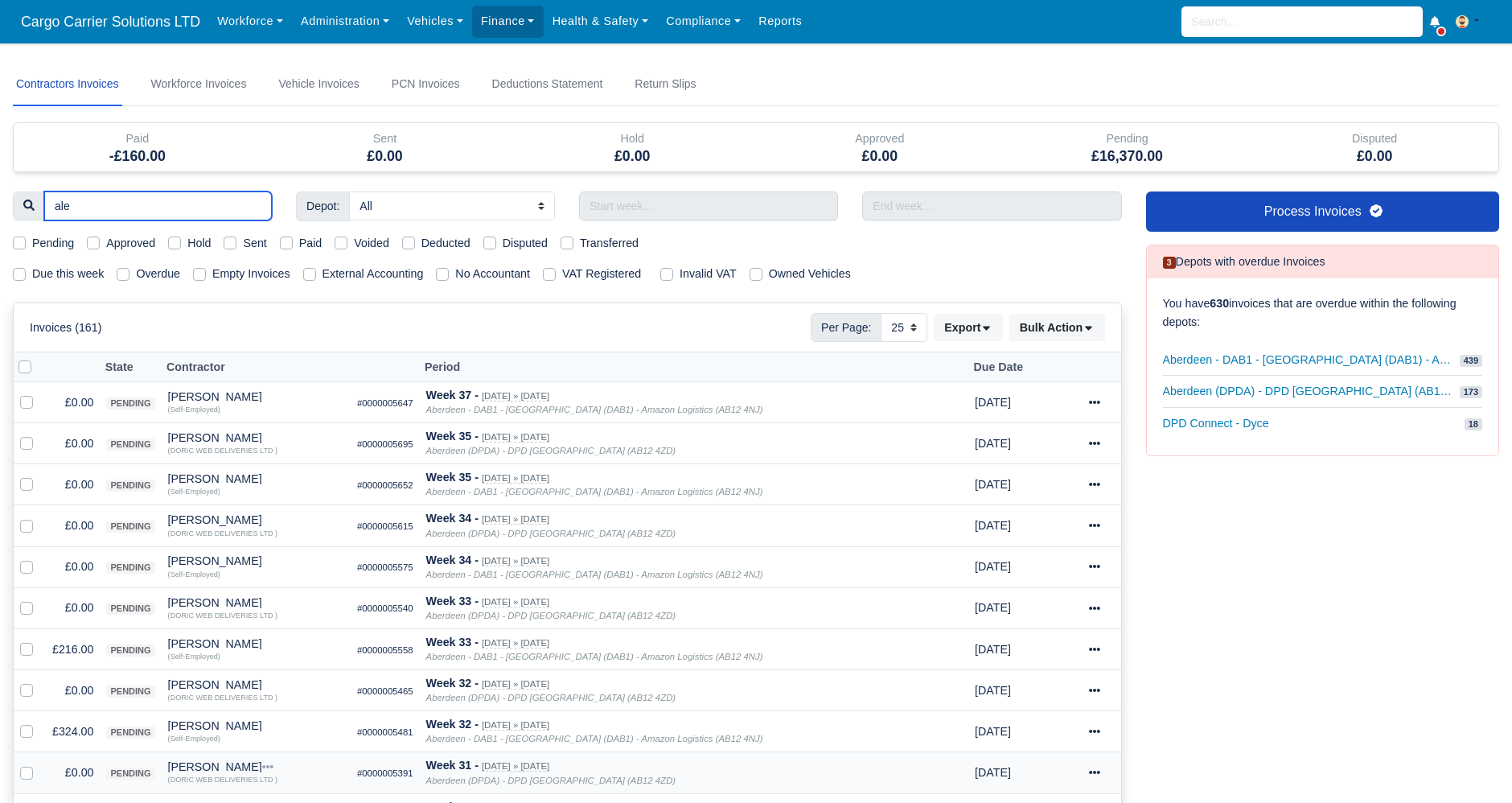
type input "ale"
click at [223, 768] on div "Alexander Beston" at bounding box center [256, 767] width 176 height 12
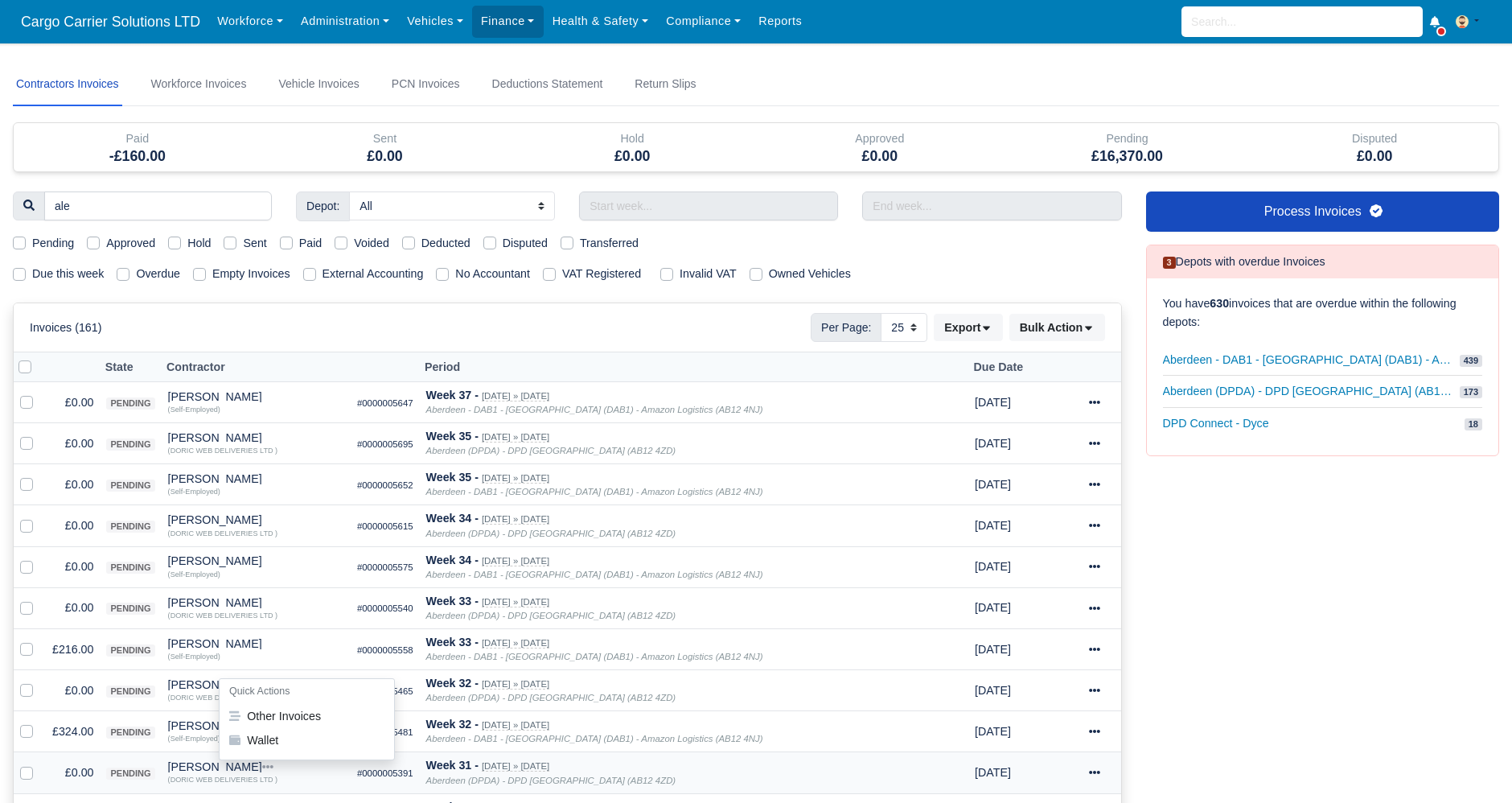
click at [238, 764] on div "Alexander Beston" at bounding box center [256, 767] width 176 height 12
click at [472, 777] on icon "Aberdeen (DPDA) - DPD Aberdeen (AB12 4ZD)" at bounding box center [551, 781] width 250 height 10
click at [94, 731] on td "£324.00" at bounding box center [72, 732] width 54 height 41
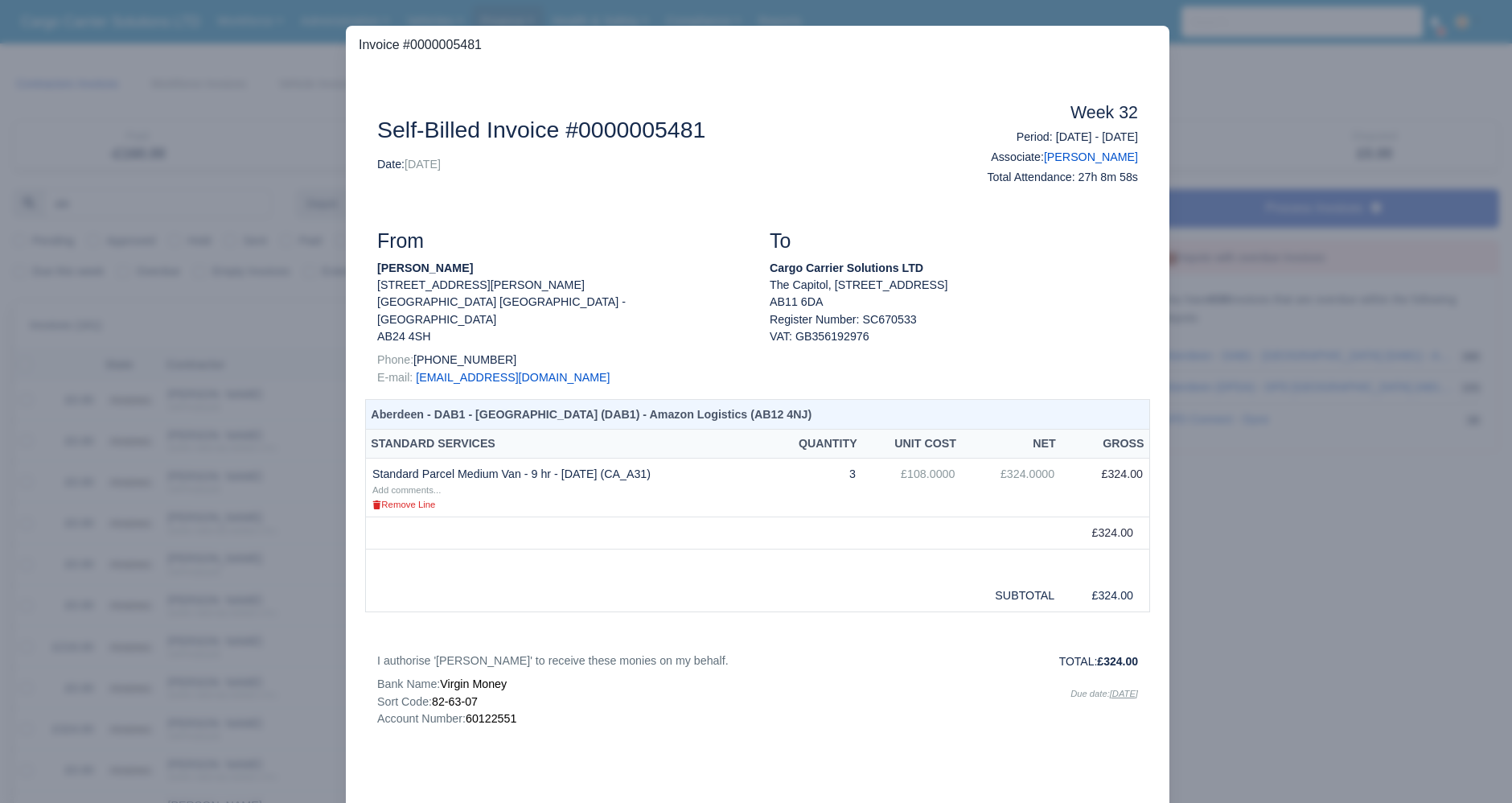
click at [184, 377] on div at bounding box center [756, 402] width 1512 height 803
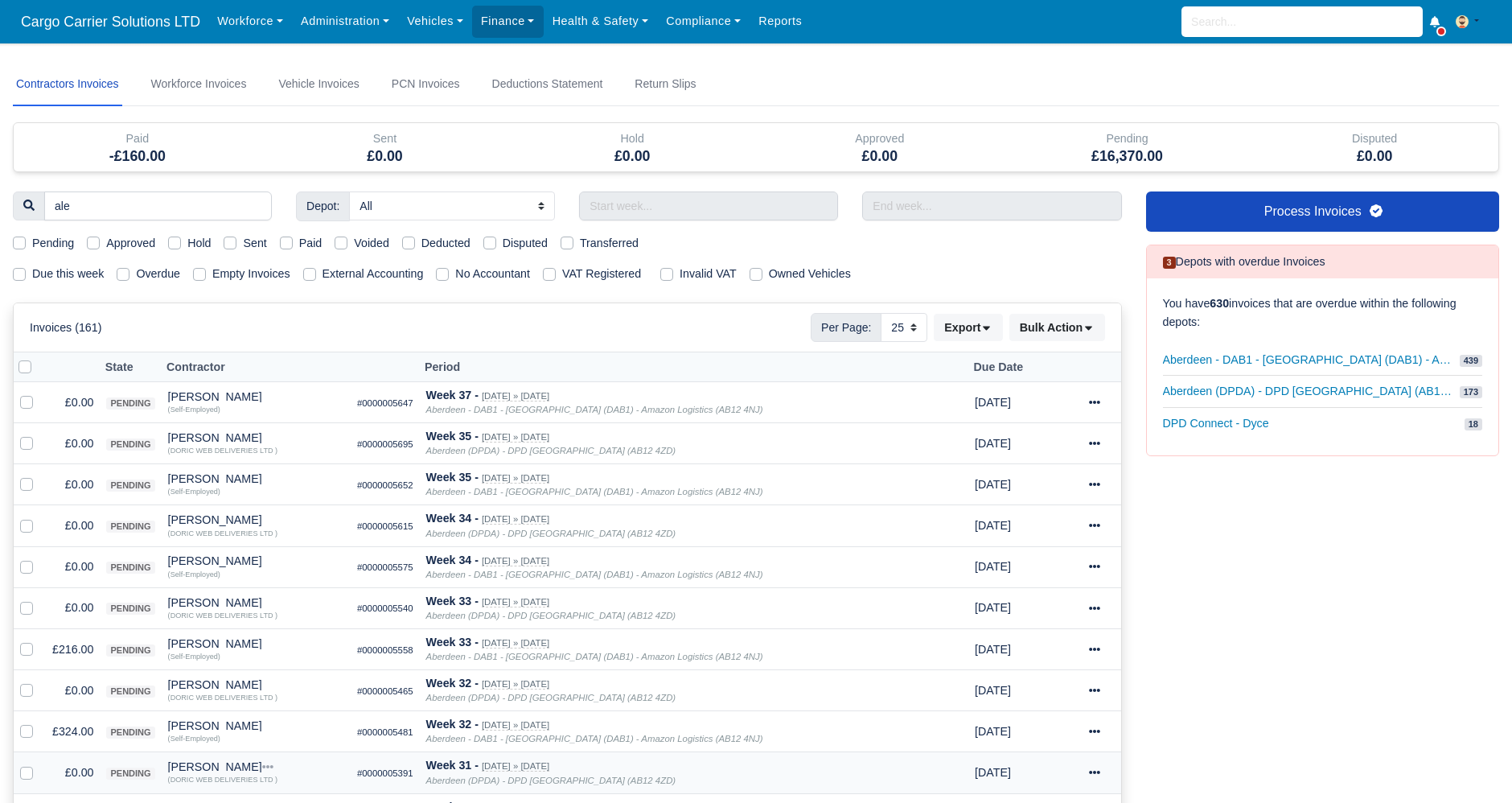
click at [185, 766] on div "Alexander Beston" at bounding box center [256, 767] width 176 height 12
click at [325, 706] on button "Other Invoices" at bounding box center [306, 715] width 175 height 24
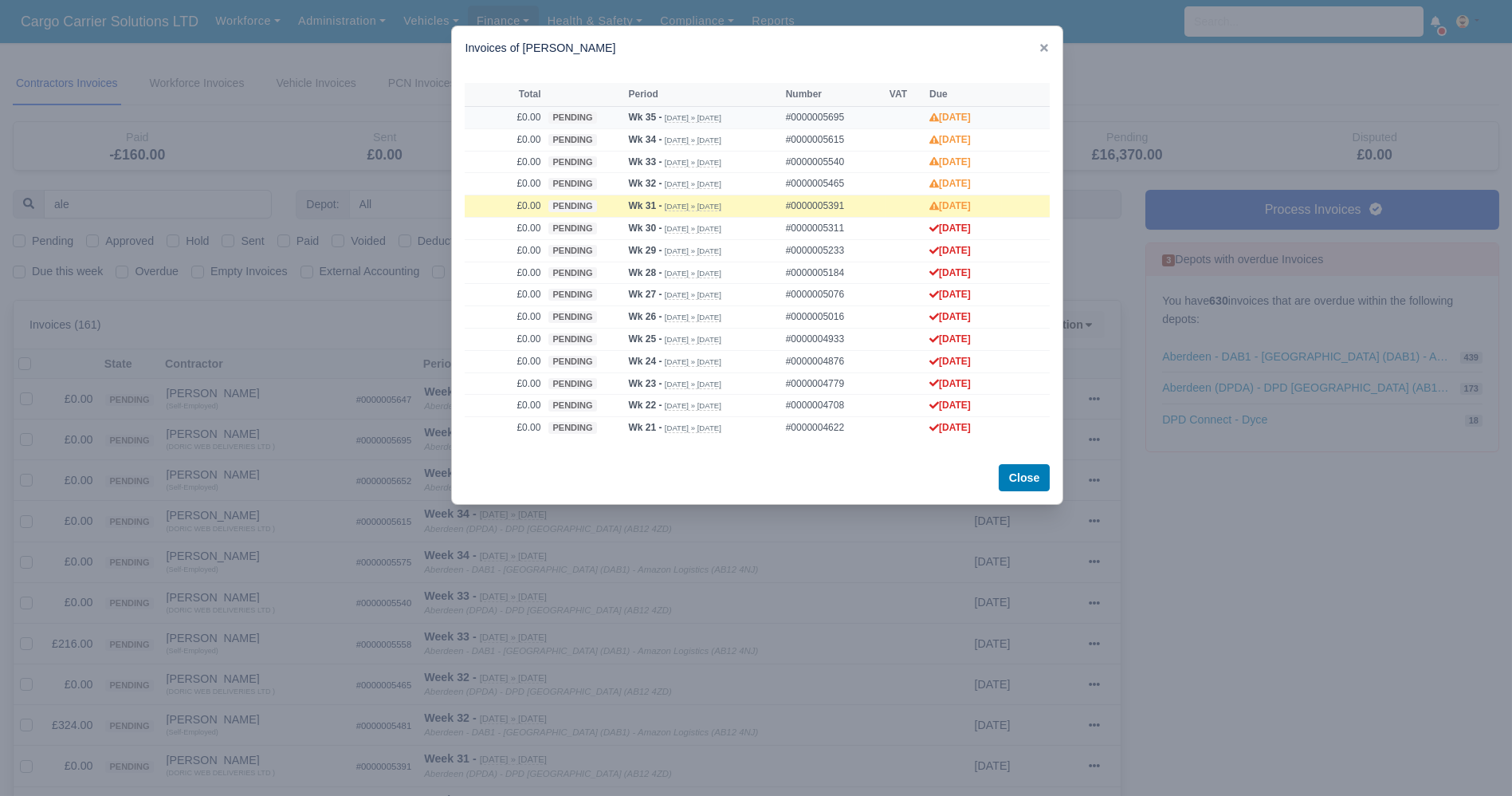
click at [781, 120] on td "Wk 35 - Aug 24, 2025 » Aug 30, 2025" at bounding box center [702, 117] width 157 height 22
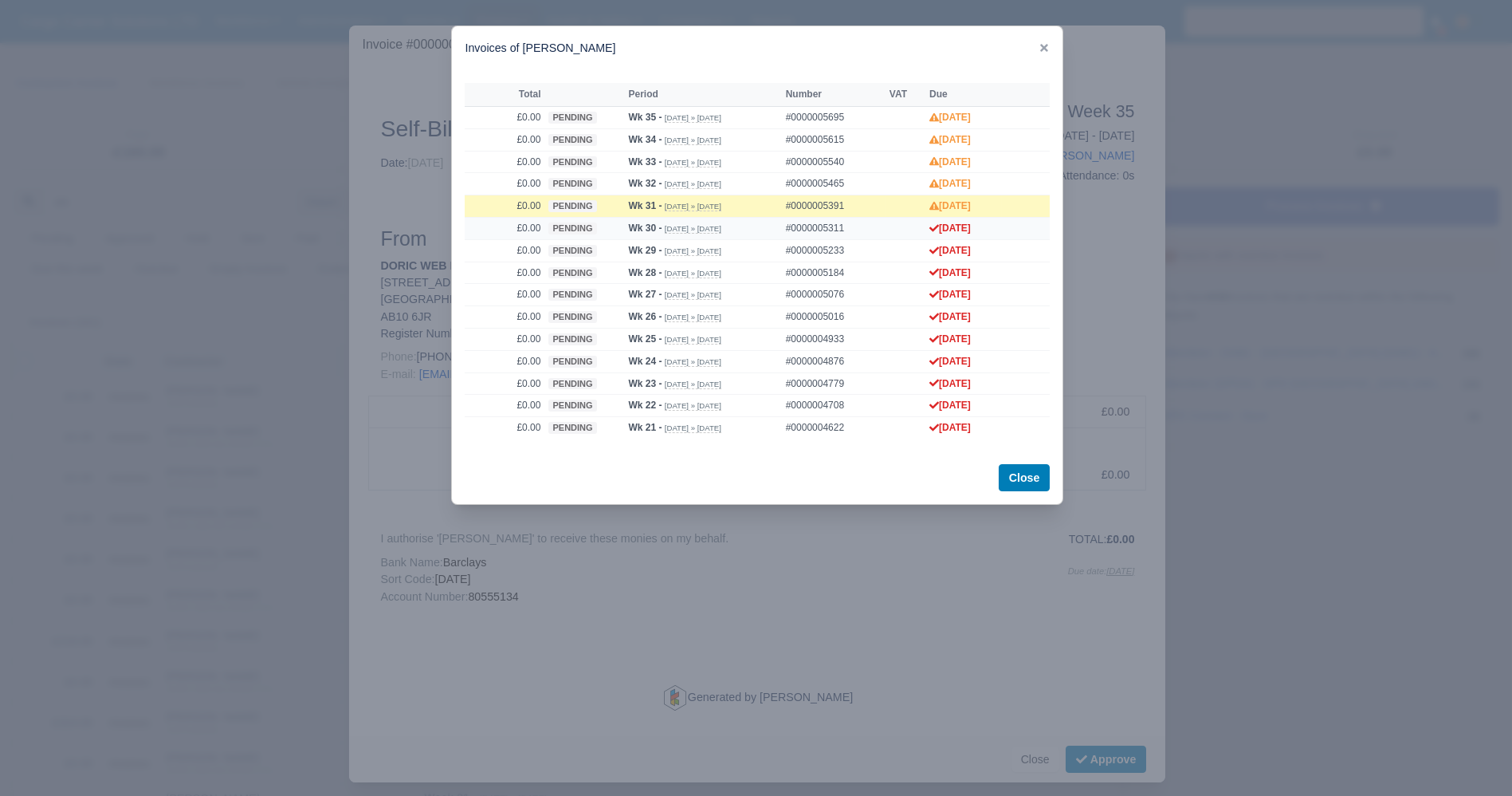
click at [817, 233] on td "#0000005311" at bounding box center [834, 227] width 103 height 22
click at [1037, 479] on button "Close" at bounding box center [1024, 477] width 52 height 27
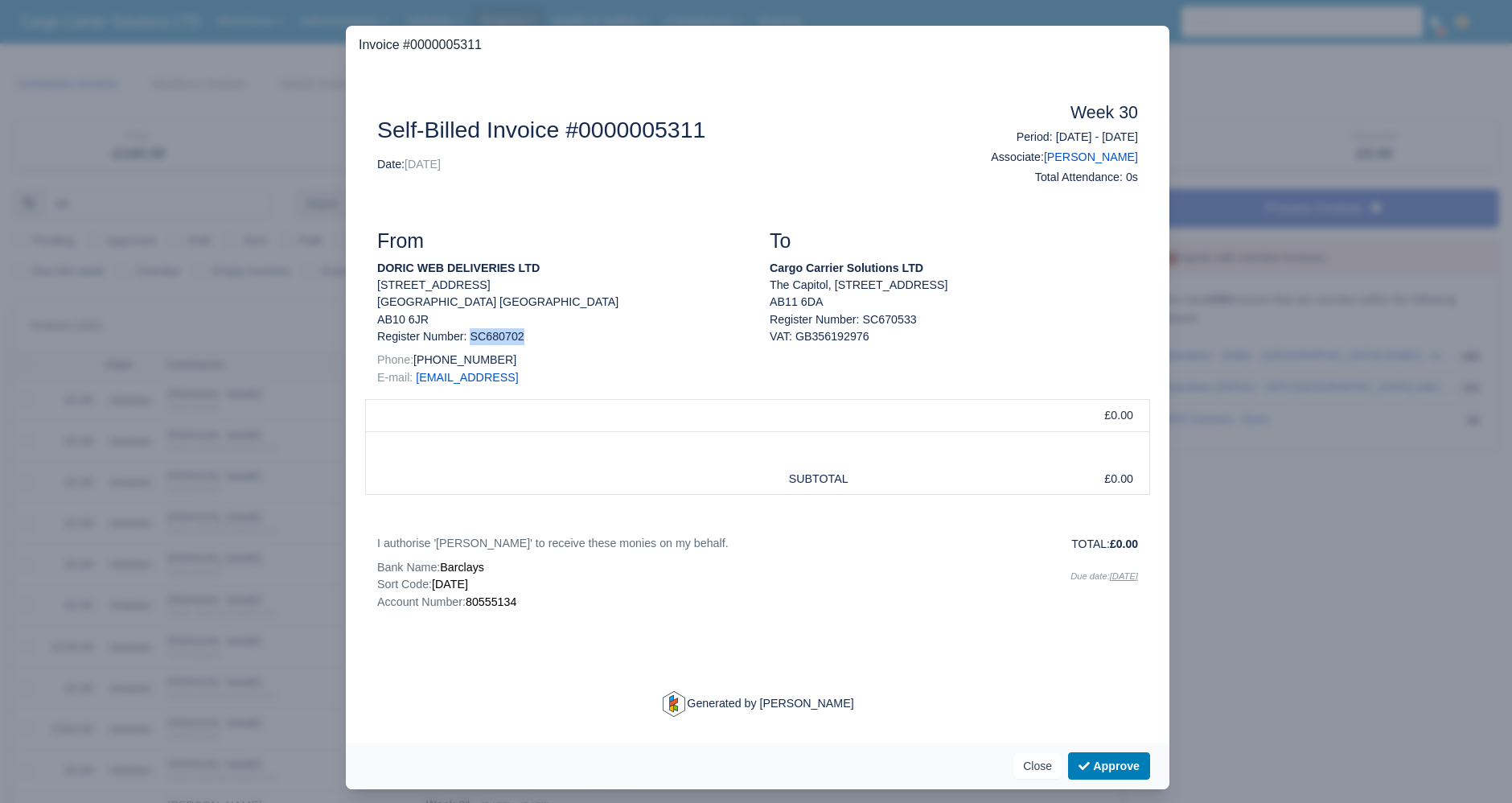
drag, startPoint x: 520, startPoint y: 343, endPoint x: 460, endPoint y: 342, distance: 60.0
click at [0, 0] on p "Register Number: SC680702" at bounding box center [0, 0] width 0 height 0
copy p "SC680702"
click at [1038, 765] on button "Close" at bounding box center [1037, 765] width 48 height 26
click at [1031, 764] on button "Close" at bounding box center [1037, 765] width 48 height 26
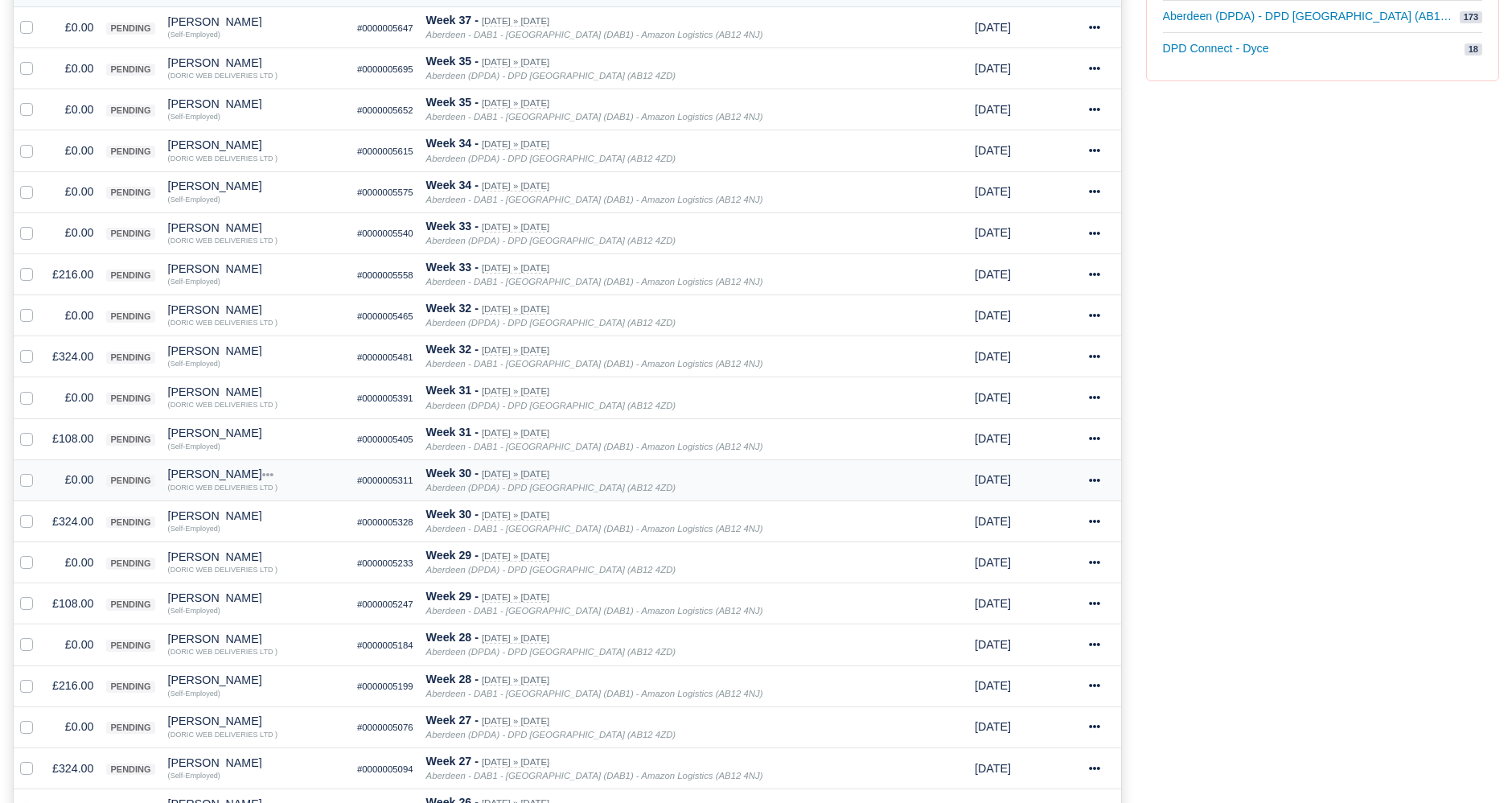
scroll to position [446, 0]
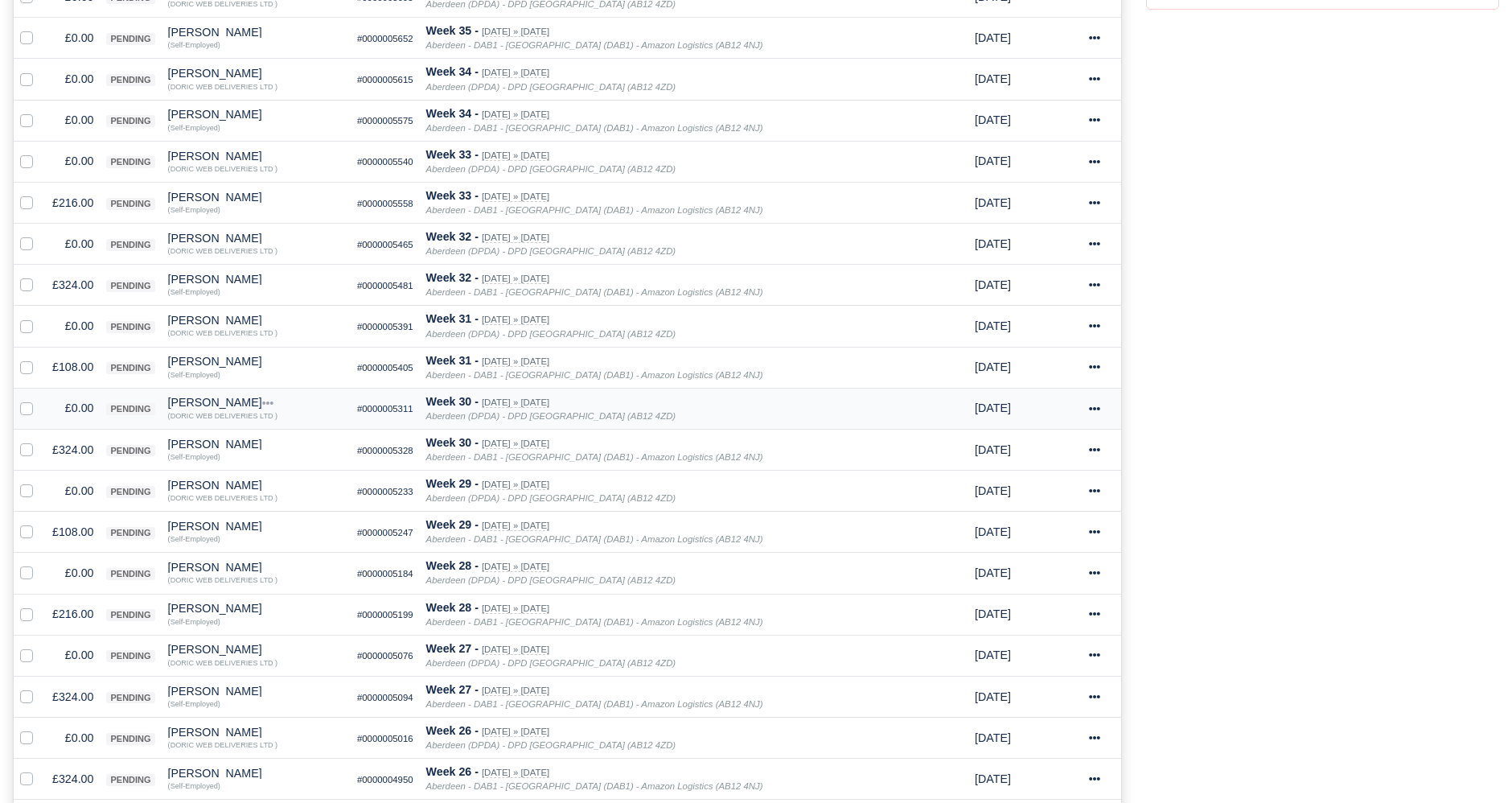
click at [63, 399] on td "£0.00" at bounding box center [72, 408] width 54 height 41
